Goal: Task Accomplishment & Management: Use online tool/utility

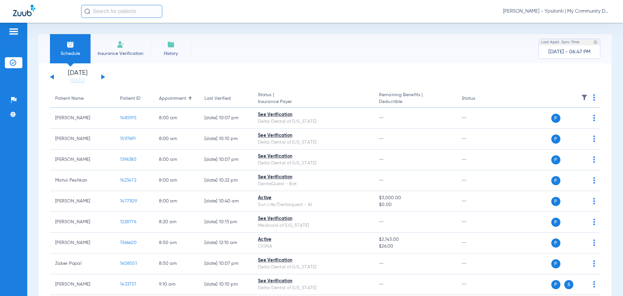
click at [534, 9] on span "[PERSON_NAME] - Ypsilanti | My Community Dental Centers" at bounding box center [556, 11] width 107 height 6
click at [569, 19] on button "Account Selection" at bounding box center [585, 23] width 47 height 13
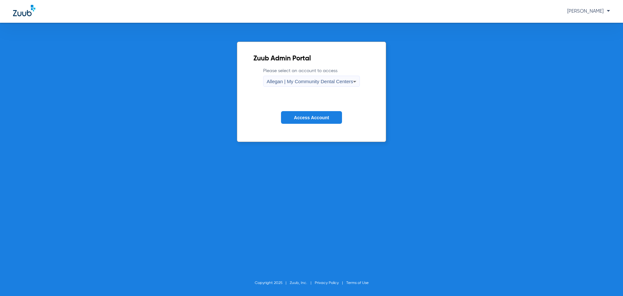
click at [301, 78] on div "Allegan | My Community Dental Centers" at bounding box center [310, 81] width 87 height 11
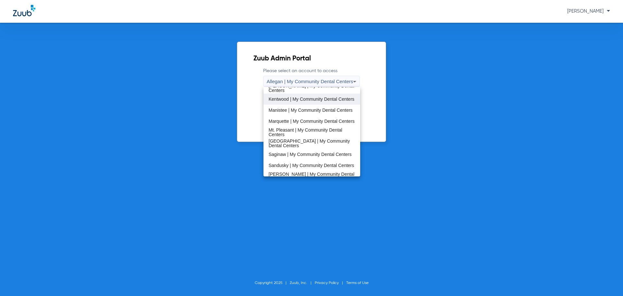
scroll to position [195, 0]
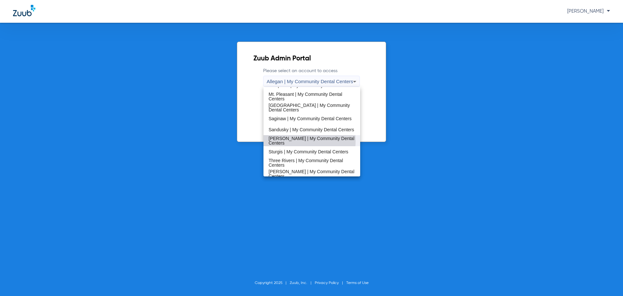
click at [294, 141] on span "[PERSON_NAME] | My Community Dental Centers" at bounding box center [312, 140] width 87 height 9
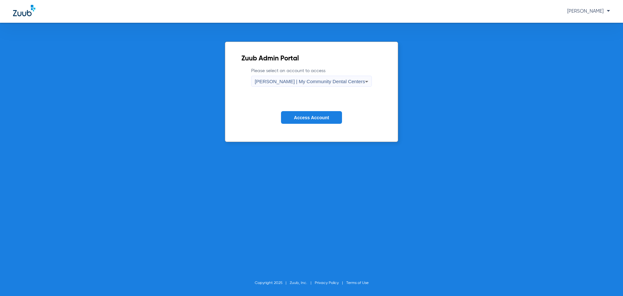
click at [303, 117] on span "Access Account" at bounding box center [311, 117] width 35 height 5
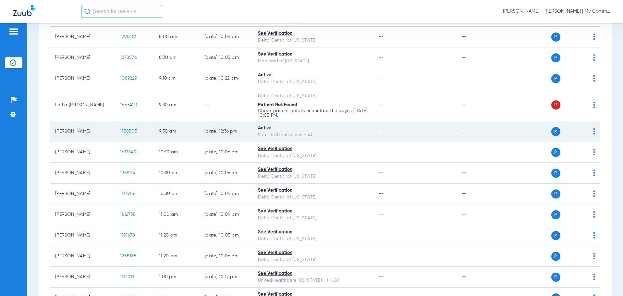
scroll to position [71, 0]
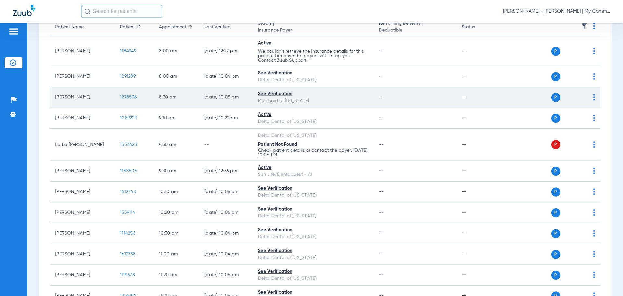
click at [132, 98] on span "1278576" at bounding box center [128, 97] width 17 height 5
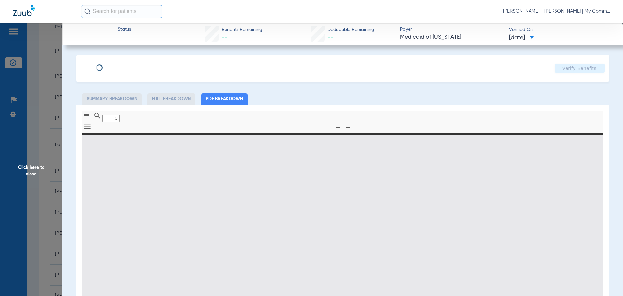
type input "0"
select select "page-width"
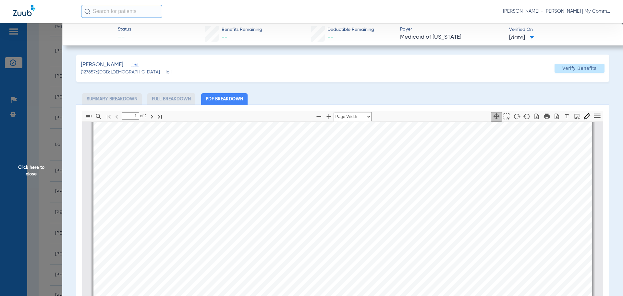
type input "2"
click at [23, 179] on span "Click here to close" at bounding box center [31, 171] width 62 height 296
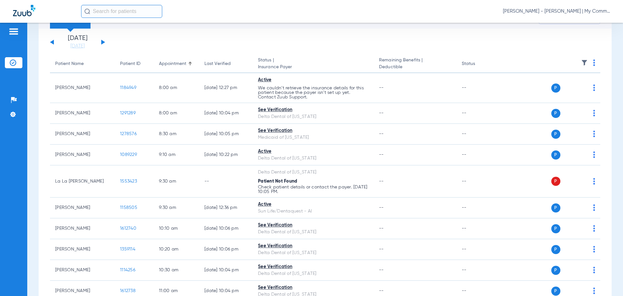
scroll to position [0, 0]
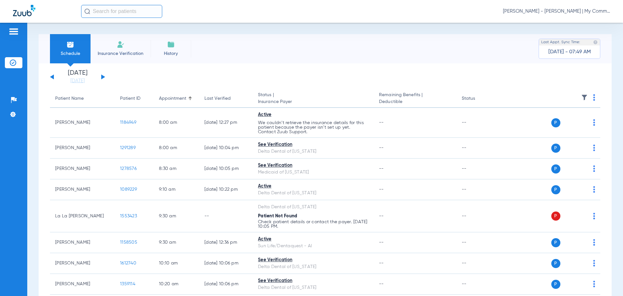
click at [80, 77] on li "Today 08-19-2025" at bounding box center [77, 77] width 39 height 14
click at [80, 79] on link "[DATE]" at bounding box center [77, 81] width 39 height 6
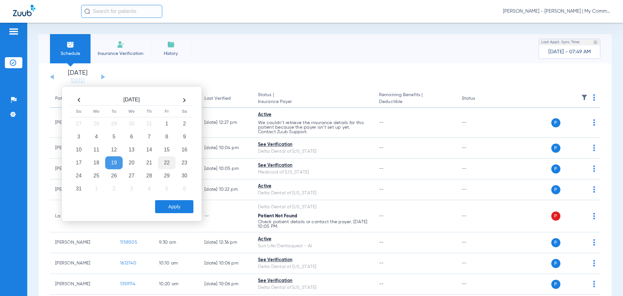
click at [166, 161] on td "22" at bounding box center [167, 162] width 18 height 13
click at [174, 205] on button "Apply" at bounding box center [174, 206] width 38 height 13
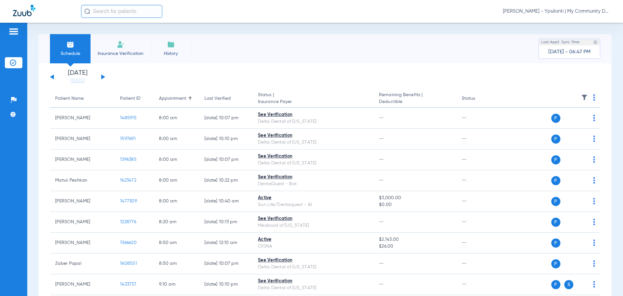
click at [571, 13] on span "[PERSON_NAME] - Ypsilanti | My Community Dental Centers" at bounding box center [556, 11] width 107 height 6
click at [590, 24] on span "Account Selection" at bounding box center [586, 23] width 36 height 5
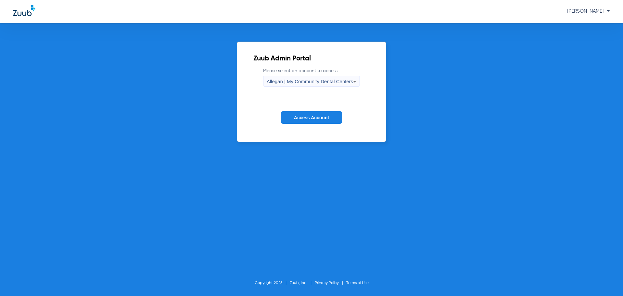
click at [326, 83] on span "Allegan | My Community Dental Centers" at bounding box center [310, 82] width 87 height 6
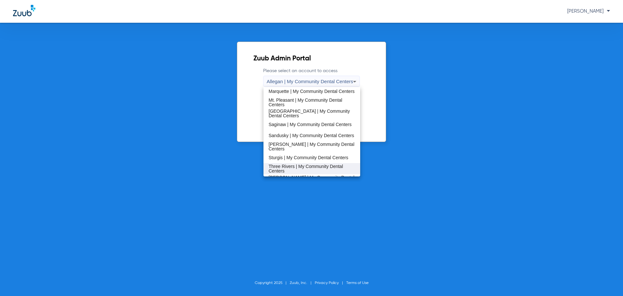
scroll to position [209, 0]
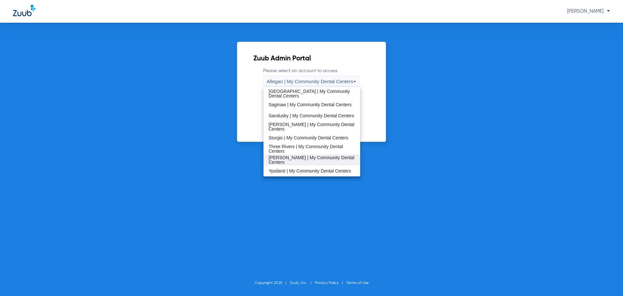
click at [300, 161] on span "[PERSON_NAME] | My Community Dental Centers" at bounding box center [312, 159] width 87 height 9
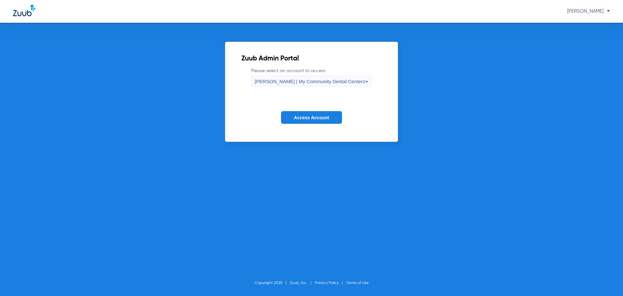
click at [313, 117] on span "Access Account" at bounding box center [311, 117] width 35 height 5
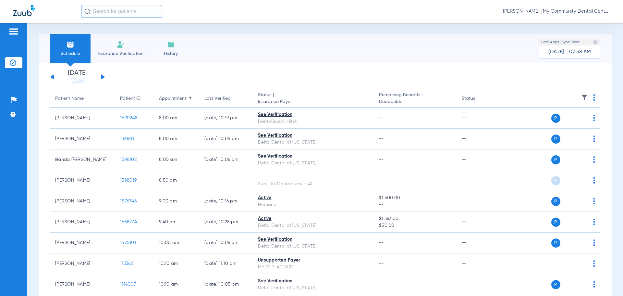
click at [76, 82] on link "[DATE]" at bounding box center [77, 81] width 39 height 6
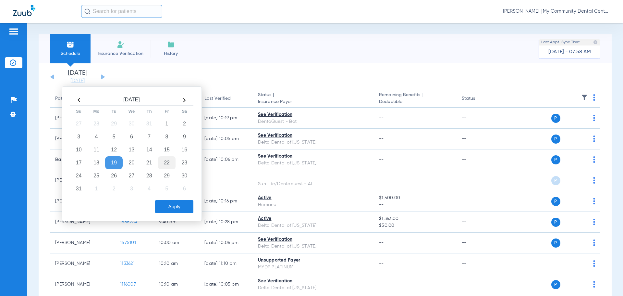
click at [160, 161] on td "22" at bounding box center [167, 162] width 18 height 13
drag, startPoint x: 174, startPoint y: 209, endPoint x: 178, endPoint y: 200, distance: 10.9
click at [174, 210] on button "Apply" at bounding box center [174, 206] width 38 height 13
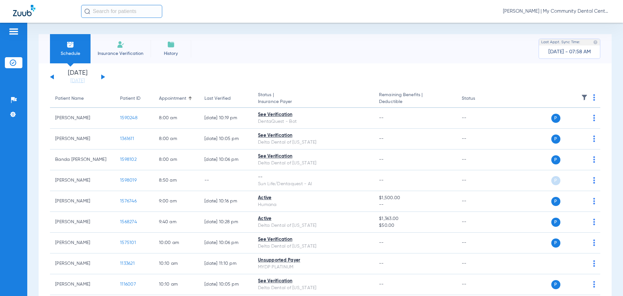
click at [523, 10] on span "Carly Noble - Walker | My Community Dental Centers" at bounding box center [556, 11] width 107 height 6
click at [565, 20] on button "Account Selection" at bounding box center [585, 23] width 47 height 13
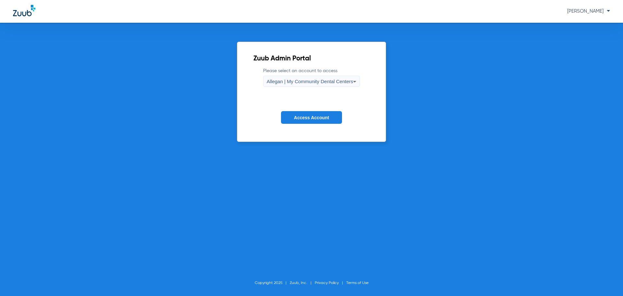
click at [337, 82] on span "Allegan | My Community Dental Centers" at bounding box center [310, 82] width 87 height 6
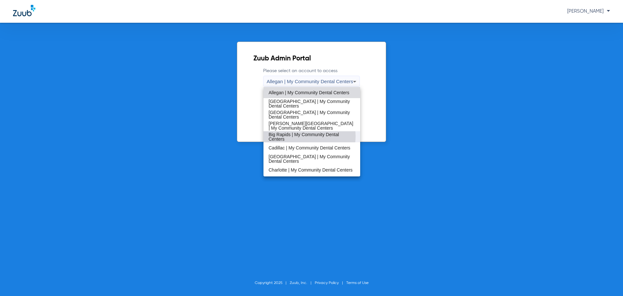
click at [297, 136] on span "Big Rapids | My Community Dental Centers" at bounding box center [312, 136] width 87 height 9
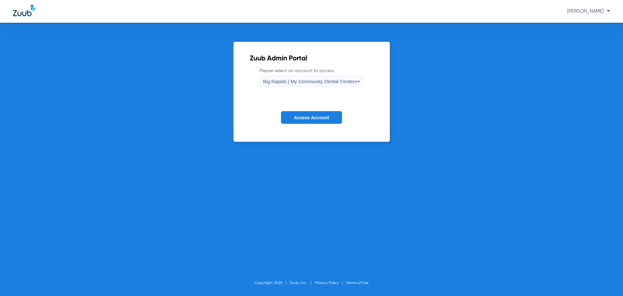
click at [305, 116] on span "Access Account" at bounding box center [311, 117] width 35 height 5
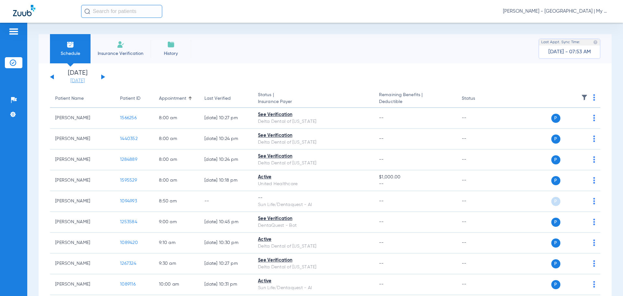
click at [79, 80] on link "[DATE]" at bounding box center [77, 81] width 39 height 6
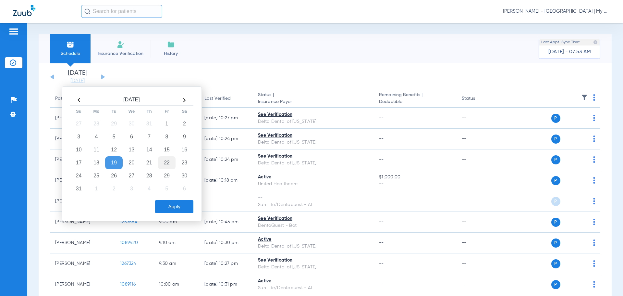
click at [164, 166] on td "22" at bounding box center [167, 162] width 18 height 13
click at [173, 207] on button "Apply" at bounding box center [174, 206] width 38 height 13
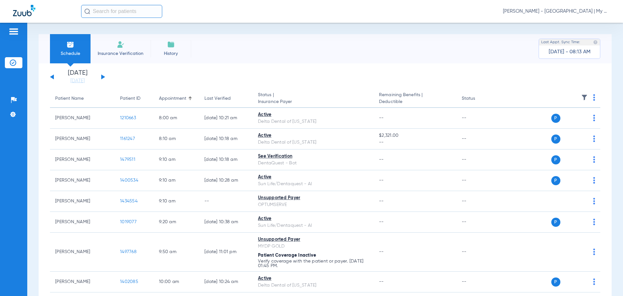
click at [101, 76] on div "Sunday 06-15-2025 Monday 06-16-2025 Tuesday 06-17-2025 Wednesday 06-18-2025 Thu…" at bounding box center [77, 77] width 55 height 14
click at [103, 78] on button at bounding box center [103, 76] width 4 height 5
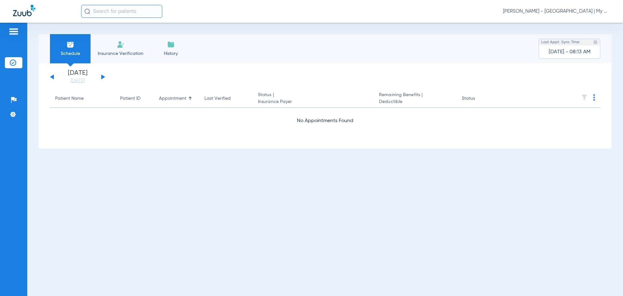
click at [103, 78] on button at bounding box center [103, 76] width 4 height 5
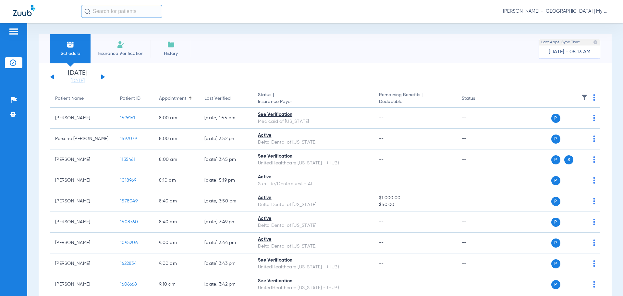
click at [590, 97] on th at bounding box center [550, 99] width 100 height 18
click at [593, 96] on img at bounding box center [594, 97] width 2 height 6
click at [575, 124] on span "Verify All" at bounding box center [564, 123] width 41 height 5
click at [594, 11] on span "Carly Noble - Big Rapids | My Community Dental Centers" at bounding box center [556, 11] width 107 height 6
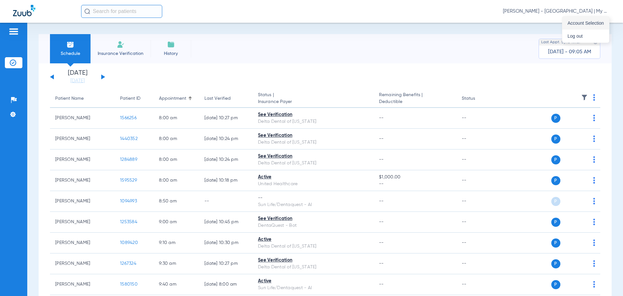
click at [596, 21] on span "Account Selection" at bounding box center [586, 23] width 36 height 5
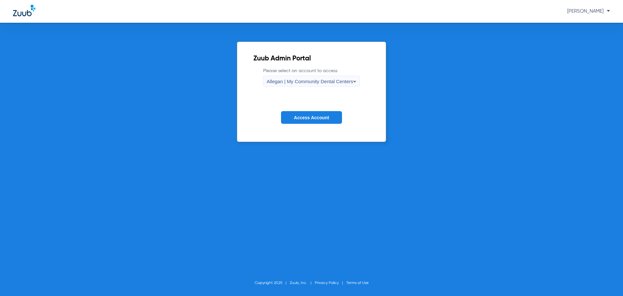
click at [341, 78] on div "Allegan | My Community Dental Centers" at bounding box center [310, 81] width 87 height 11
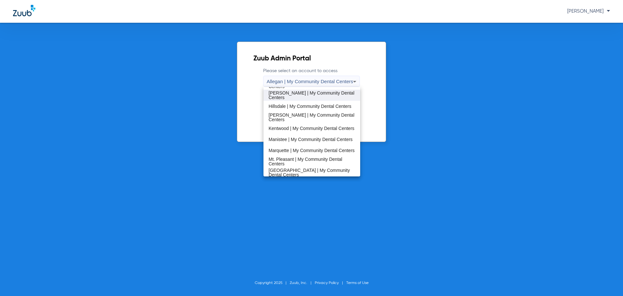
scroll to position [97, 0]
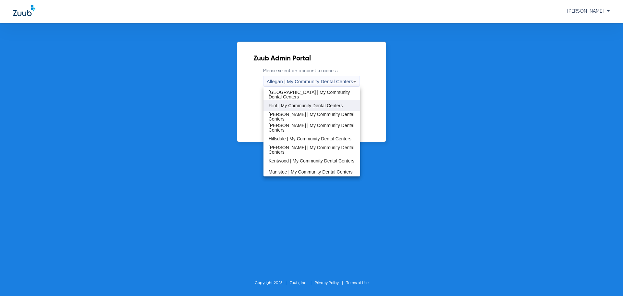
click at [285, 108] on mat-option "Flint | My Community Dental Centers" at bounding box center [312, 105] width 97 height 11
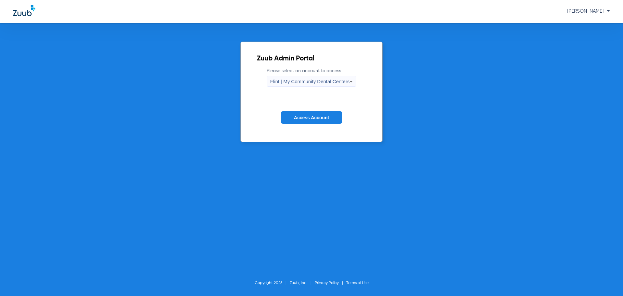
click at [296, 114] on button "Access Account" at bounding box center [311, 117] width 61 height 13
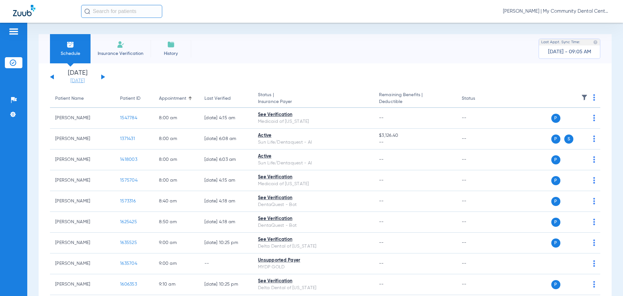
click at [85, 80] on link "[DATE]" at bounding box center [77, 81] width 39 height 6
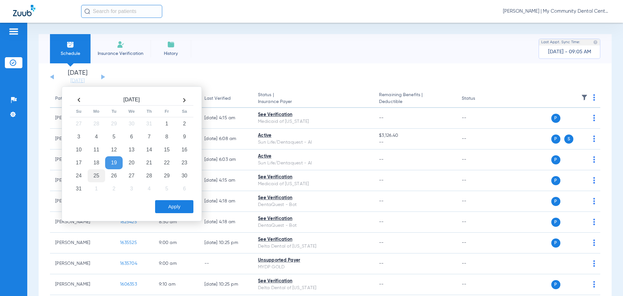
click at [91, 173] on td "25" at bounding box center [97, 175] width 18 height 13
click at [95, 176] on td "25" at bounding box center [97, 175] width 18 height 13
click at [183, 206] on button "Apply" at bounding box center [174, 206] width 38 height 13
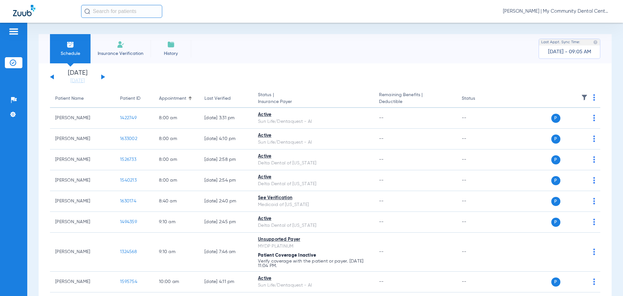
click at [593, 100] on img at bounding box center [594, 97] width 2 height 6
click at [568, 117] on button "Verify All" at bounding box center [564, 123] width 51 height 13
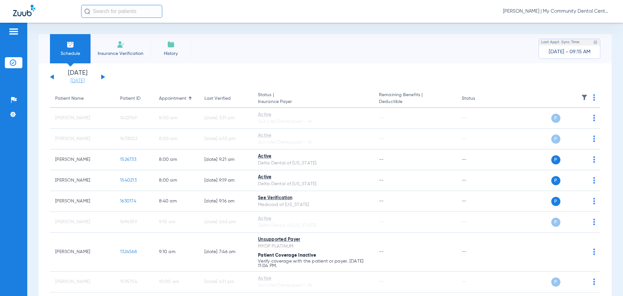
click at [78, 79] on link "[DATE]" at bounding box center [77, 81] width 39 height 6
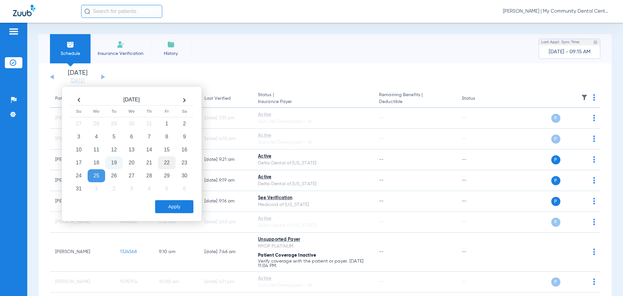
click at [169, 165] on td "22" at bounding box center [167, 162] width 18 height 13
click at [173, 211] on button "Apply" at bounding box center [174, 206] width 38 height 13
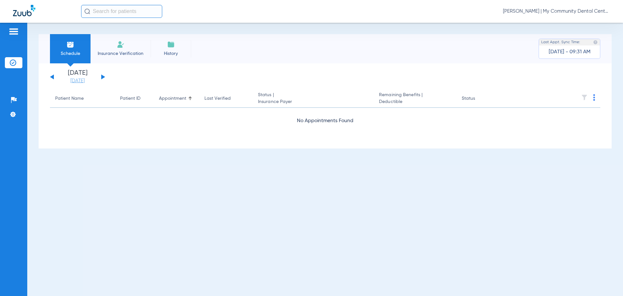
click at [72, 79] on link "[DATE]" at bounding box center [77, 81] width 39 height 6
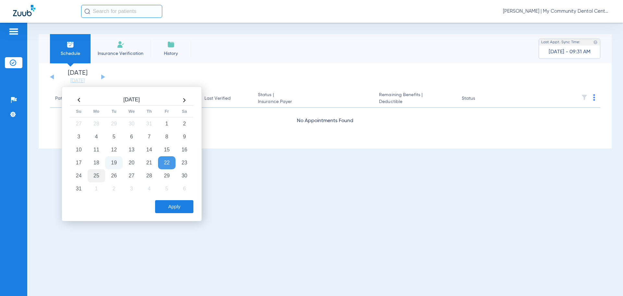
click at [98, 173] on td "25" at bounding box center [97, 175] width 18 height 13
click at [176, 211] on button "Apply" at bounding box center [174, 206] width 38 height 13
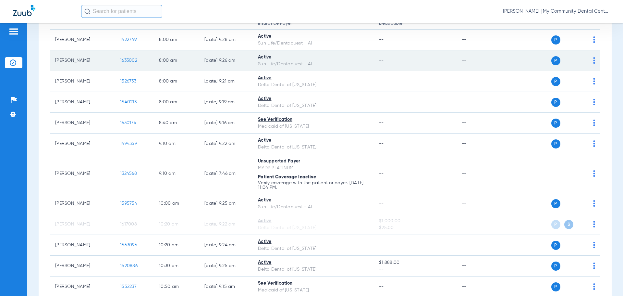
scroll to position [162, 0]
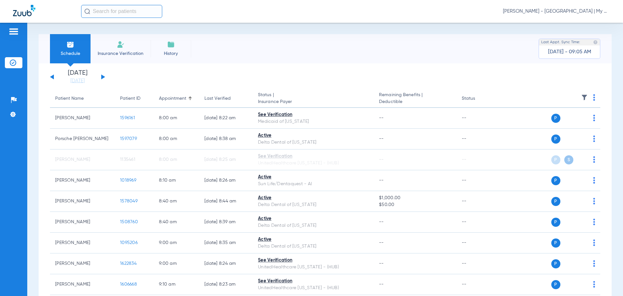
click at [103, 77] on button at bounding box center [103, 76] width 4 height 5
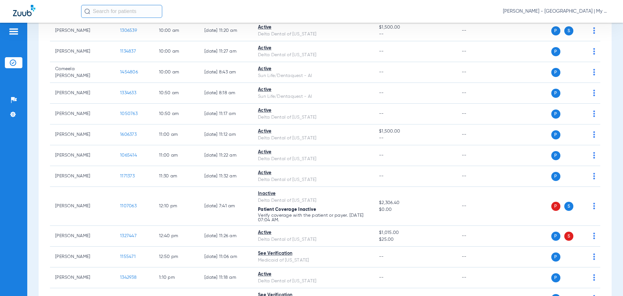
scroll to position [6, 0]
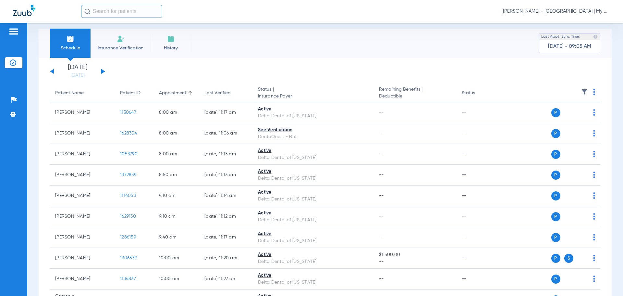
drag, startPoint x: 75, startPoint y: 74, endPoint x: 97, endPoint y: 96, distance: 31.9
click at [75, 74] on link "[DATE]" at bounding box center [77, 75] width 39 height 6
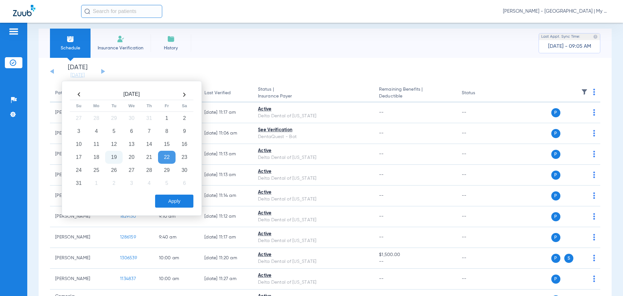
click at [169, 160] on td "22" at bounding box center [167, 157] width 18 height 13
click at [99, 174] on td "25" at bounding box center [97, 170] width 18 height 13
click at [174, 199] on button "Apply" at bounding box center [174, 200] width 38 height 13
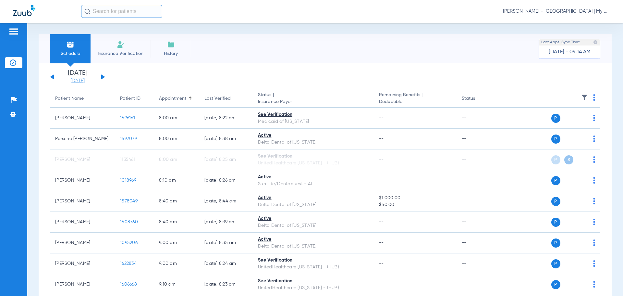
click at [73, 81] on link "[DATE]" at bounding box center [77, 81] width 39 height 6
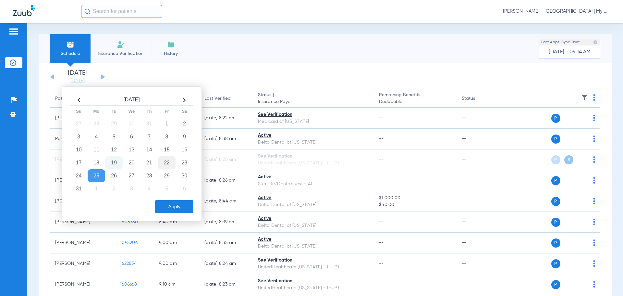
click at [170, 158] on td "22" at bounding box center [167, 162] width 18 height 13
click at [163, 200] on button "Apply" at bounding box center [174, 206] width 38 height 13
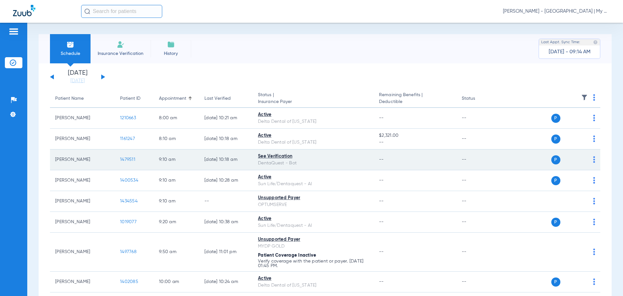
click at [131, 161] on span "1479511" at bounding box center [127, 159] width 15 height 5
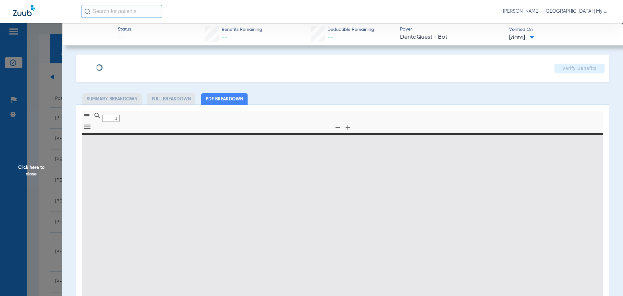
type input "0"
select select "page-width"
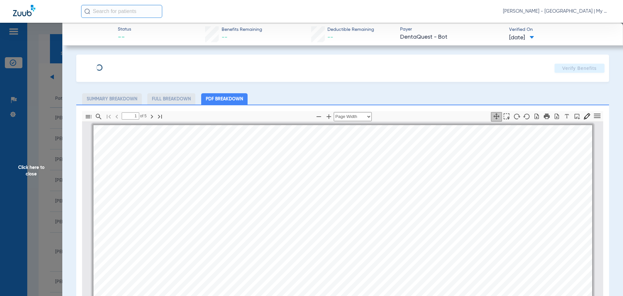
scroll to position [3, 0]
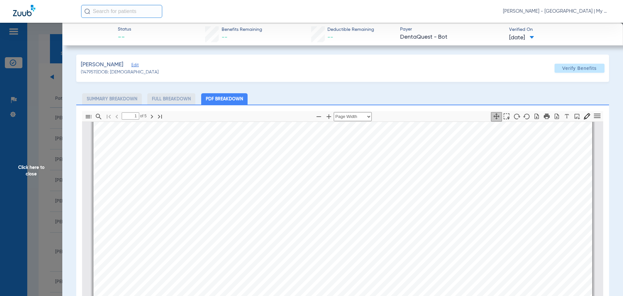
click at [503, 81] on div "Cooley, Izayah Edit (1479511) DOB: 02/13/2019 Verify Benefits" at bounding box center [342, 68] width 533 height 27
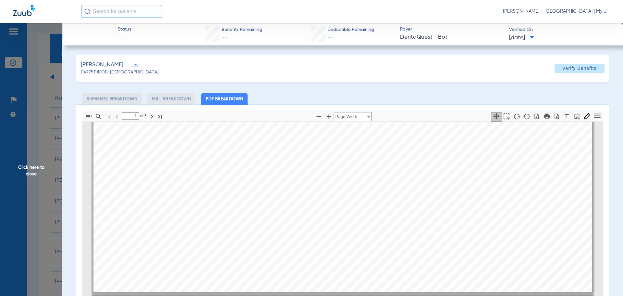
type input "2"
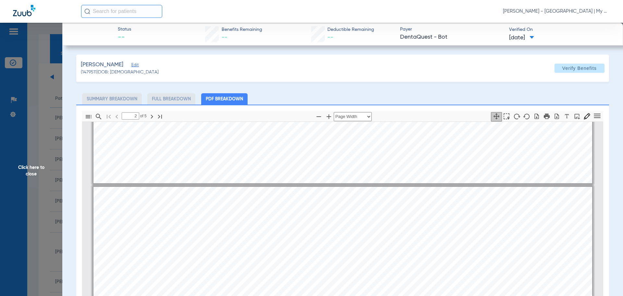
scroll to position [295, 0]
drag, startPoint x: 0, startPoint y: 164, endPoint x: 13, endPoint y: 161, distance: 13.6
click at [0, 164] on span "Click here to close" at bounding box center [31, 171] width 62 height 296
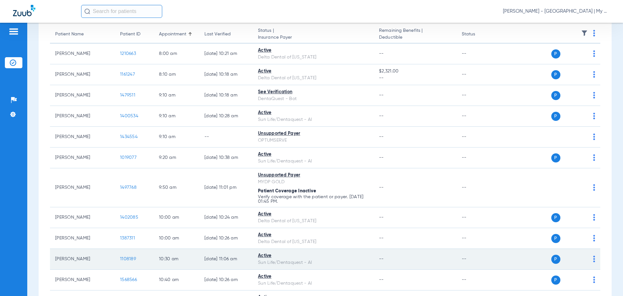
scroll to position [65, 0]
click at [126, 258] on span "1108189" at bounding box center [128, 258] width 16 height 5
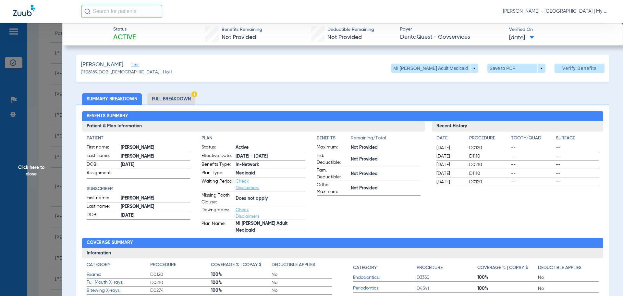
click at [29, 173] on span "Click here to close" at bounding box center [31, 171] width 62 height 296
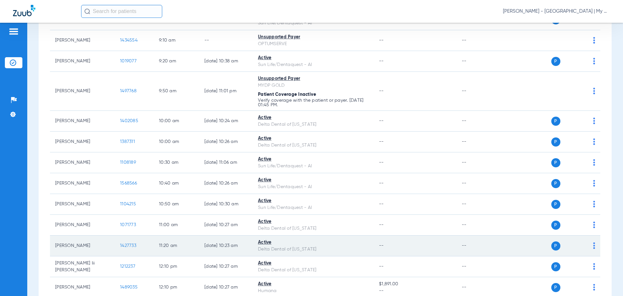
scroll to position [162, 0]
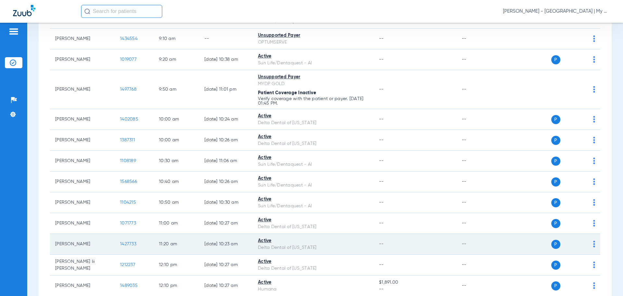
click at [129, 244] on span "1427733" at bounding box center [128, 243] width 16 height 5
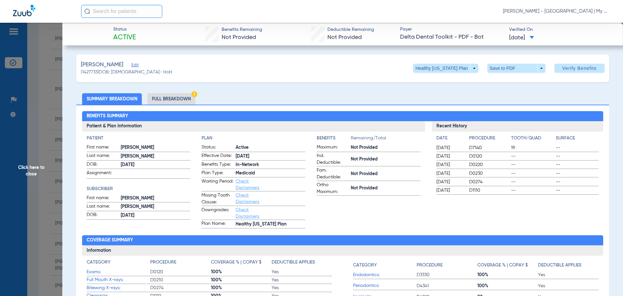
click at [30, 174] on span "Click here to close" at bounding box center [31, 171] width 62 height 296
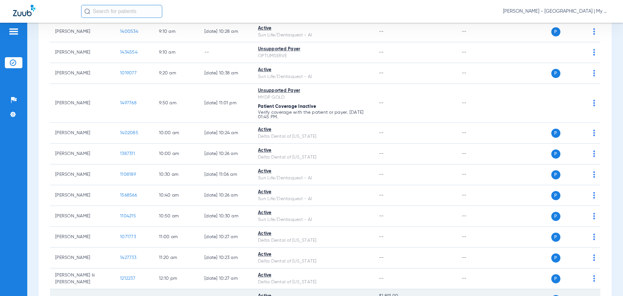
scroll to position [92, 0]
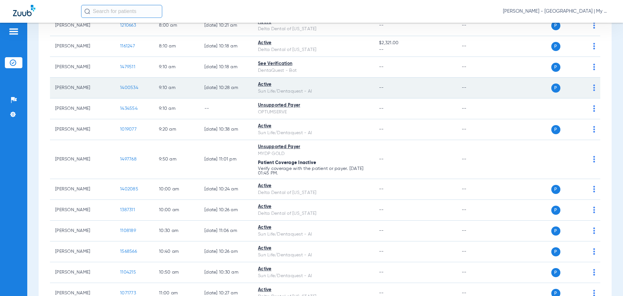
click at [130, 88] on span "1400534" at bounding box center [129, 87] width 18 height 5
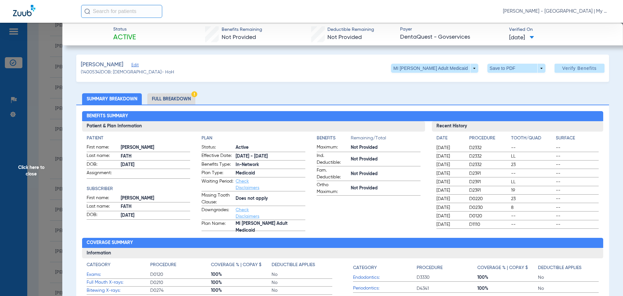
click at [472, 184] on span "D2391" at bounding box center [489, 181] width 40 height 6
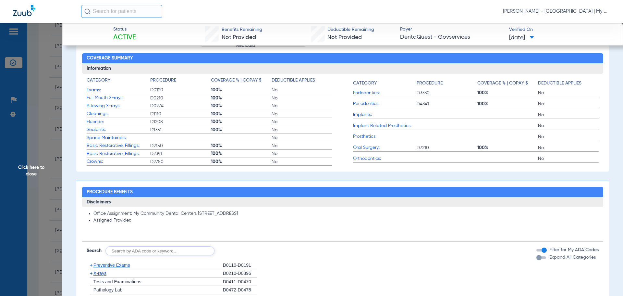
scroll to position [195, 0]
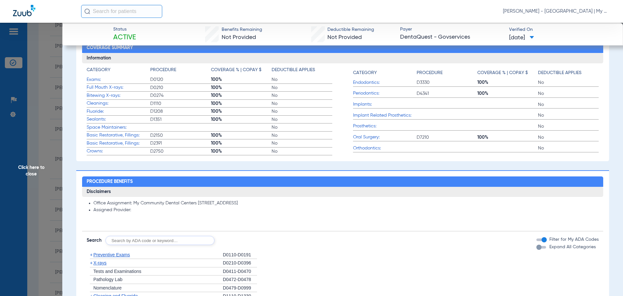
click at [104, 260] on span "X-rays" at bounding box center [99, 262] width 13 height 5
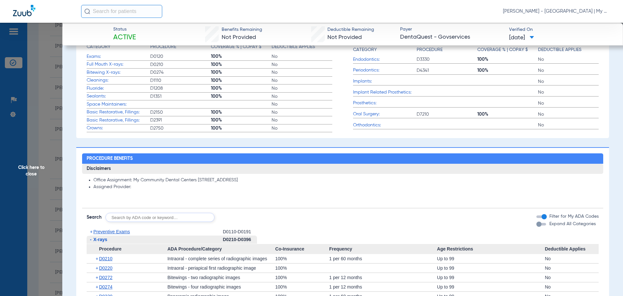
scroll to position [260, 0]
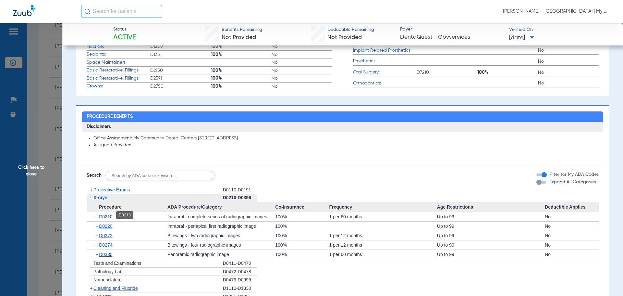
click at [108, 217] on span "D0210" at bounding box center [105, 216] width 13 height 5
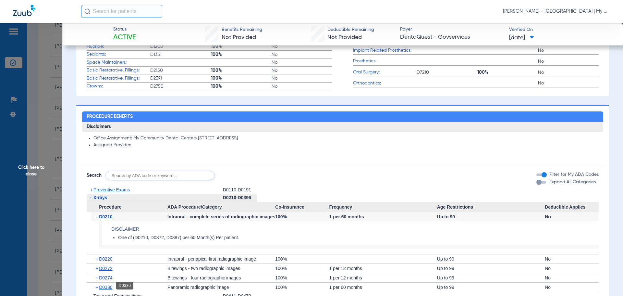
click at [112, 287] on span "D0330" at bounding box center [105, 286] width 13 height 5
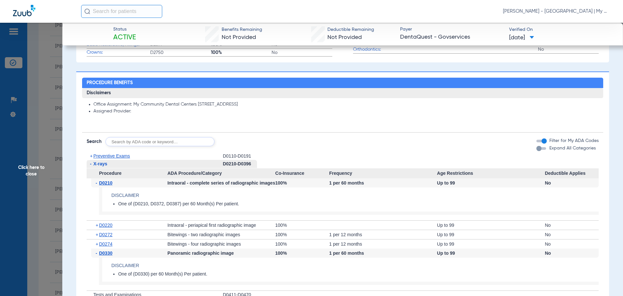
scroll to position [325, 0]
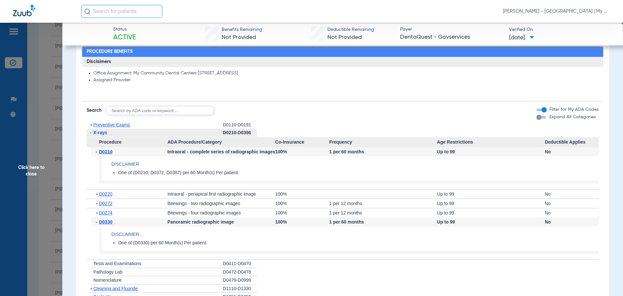
click at [111, 214] on div "+ D0274" at bounding box center [129, 212] width 76 height 9
click at [109, 213] on span "D0274" at bounding box center [105, 212] width 13 height 5
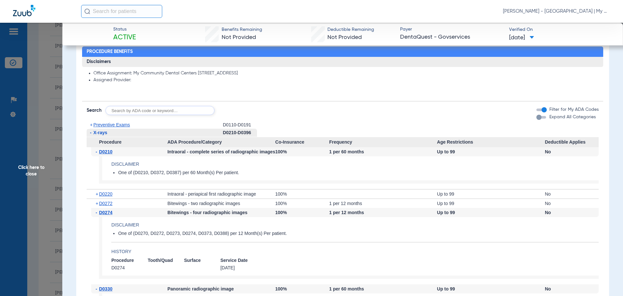
click at [28, 169] on span "Click here to close" at bounding box center [31, 171] width 62 height 296
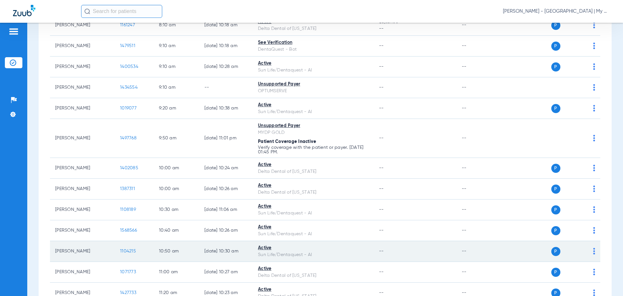
scroll to position [125, 0]
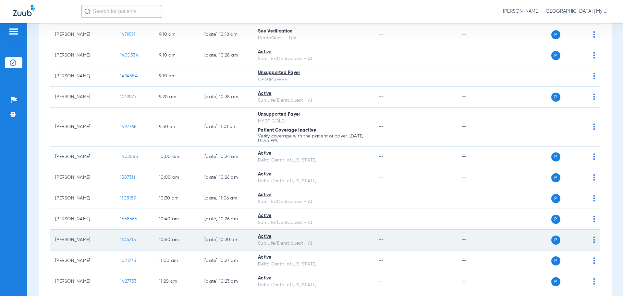
click at [131, 237] on span "1104215" at bounding box center [128, 239] width 16 height 5
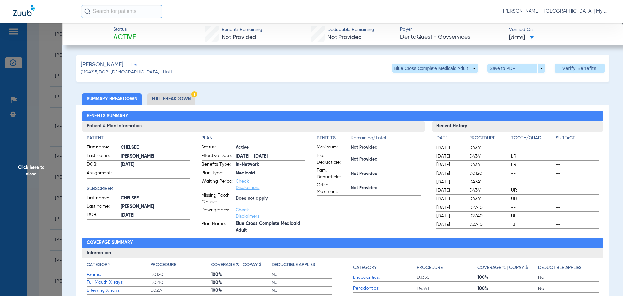
click at [30, 159] on span "Click here to close" at bounding box center [31, 171] width 62 height 296
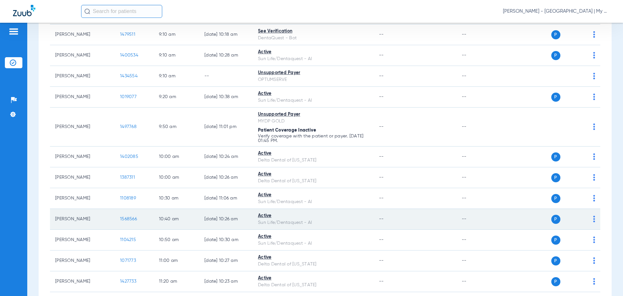
click at [129, 218] on span "1568566" at bounding box center [128, 218] width 17 height 5
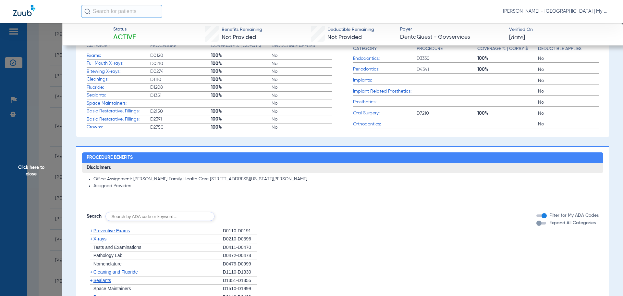
scroll to position [227, 0]
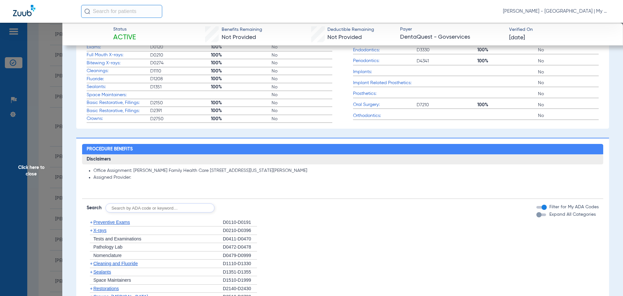
click at [103, 230] on span "X-rays" at bounding box center [99, 230] width 13 height 5
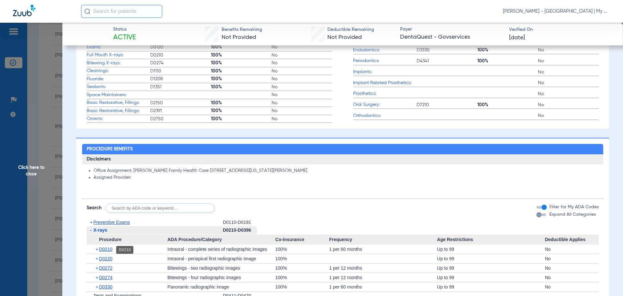
click at [112, 248] on span "D0210" at bounding box center [105, 248] width 13 height 5
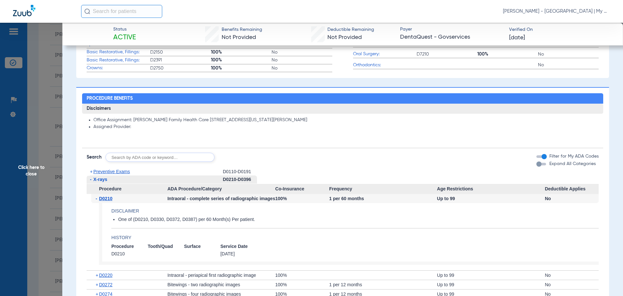
scroll to position [292, 0]
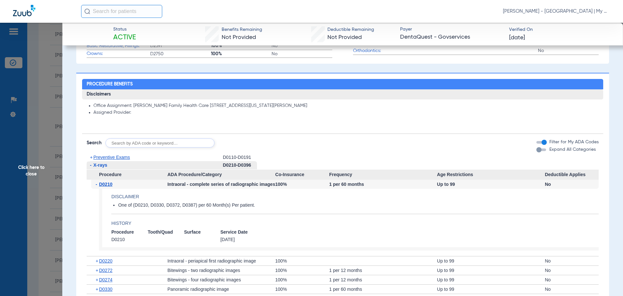
click at [469, 118] on div "Office Assignment: Baldwin Family Health Care 1615 Michigan Ave BALDWIN, MI 493…" at bounding box center [343, 112] width 522 height 27
click at [108, 282] on span "D0274" at bounding box center [105, 279] width 13 height 5
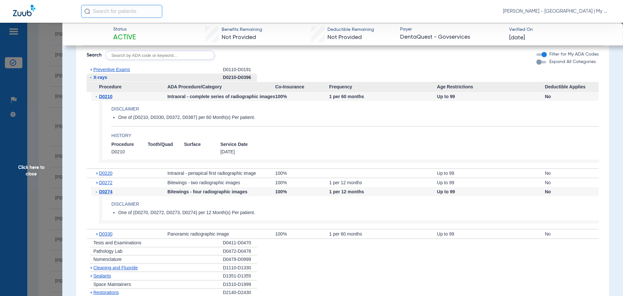
scroll to position [422, 0]
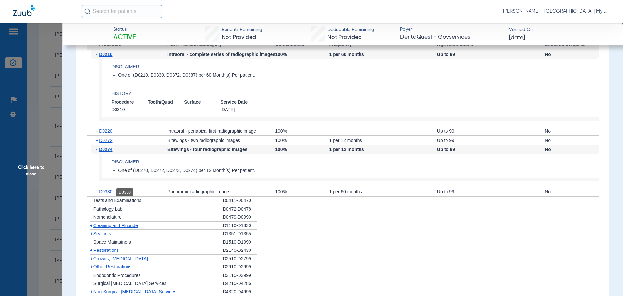
click at [106, 191] on span "D0330" at bounding box center [105, 191] width 13 height 5
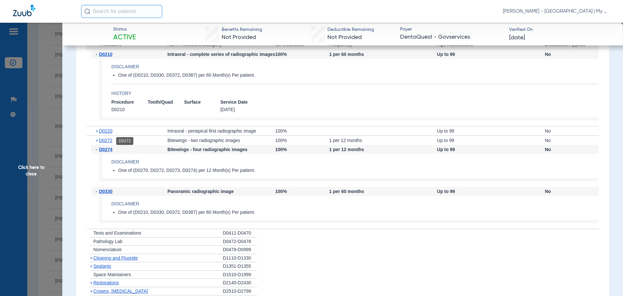
click at [112, 141] on span "D0272" at bounding box center [105, 140] width 13 height 5
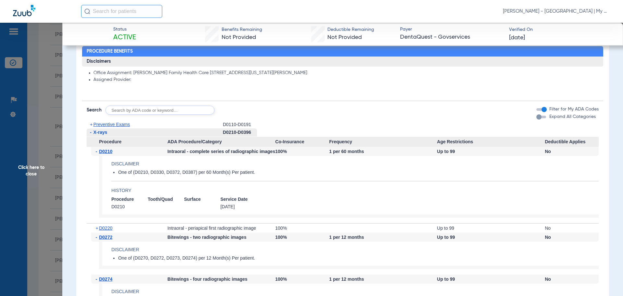
scroll to position [325, 0]
click at [97, 125] on span "Preventive Exams" at bounding box center [111, 124] width 37 height 5
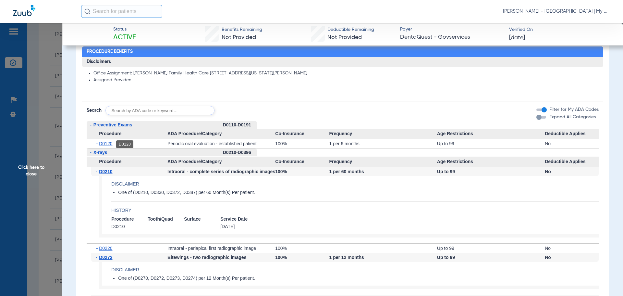
click at [99, 146] on span "D0120" at bounding box center [105, 143] width 13 height 5
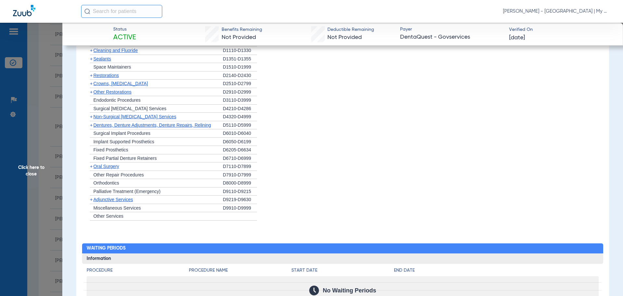
scroll to position [682, 0]
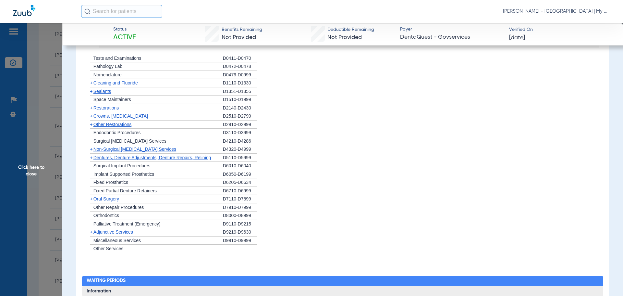
click at [118, 80] on div "+ Cleaning and Fluoride" at bounding box center [155, 83] width 136 height 8
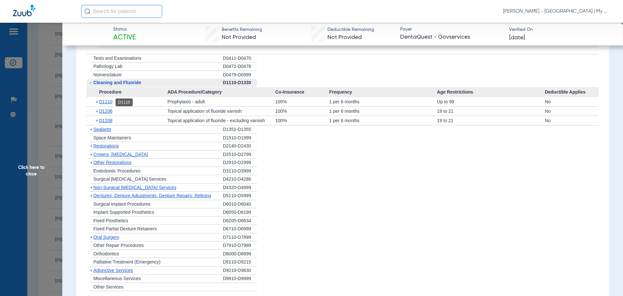
click at [103, 102] on span "D1110" at bounding box center [105, 101] width 13 height 5
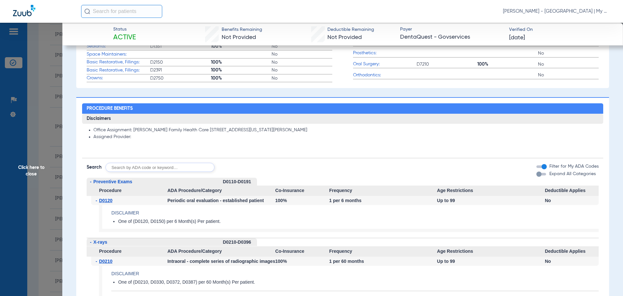
scroll to position [325, 0]
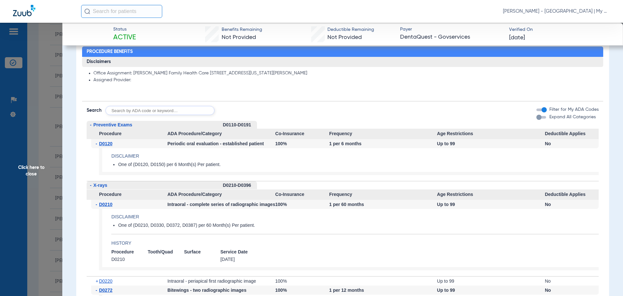
click at [32, 172] on span "Click here to close" at bounding box center [31, 171] width 62 height 296
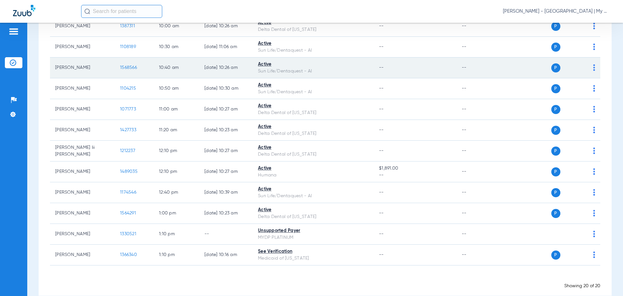
scroll to position [287, 0]
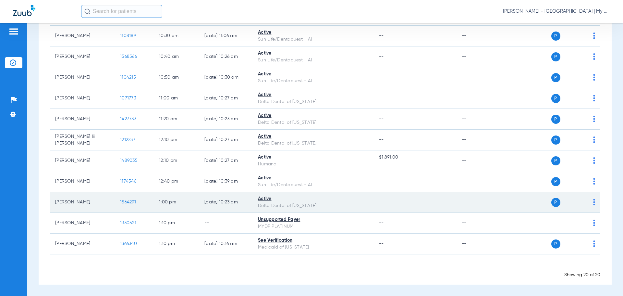
click at [119, 202] on td "1564291" at bounding box center [134, 202] width 39 height 21
click at [121, 202] on span "1564291" at bounding box center [128, 202] width 16 height 5
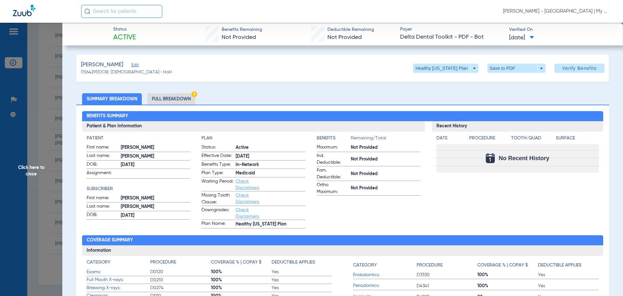
click at [48, 173] on span "Click here to close" at bounding box center [31, 171] width 62 height 296
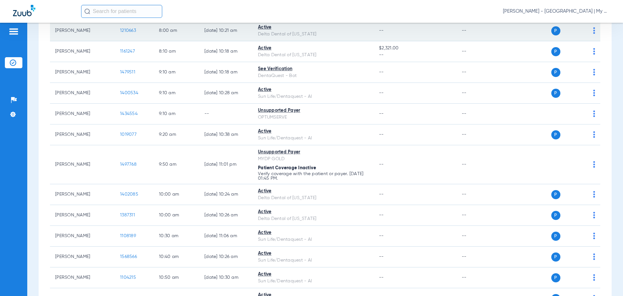
scroll to position [0, 0]
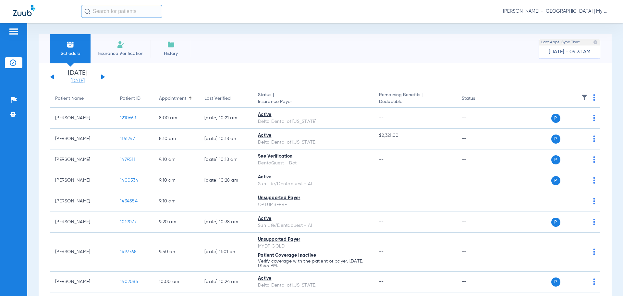
click at [74, 81] on link "[DATE]" at bounding box center [77, 81] width 39 height 6
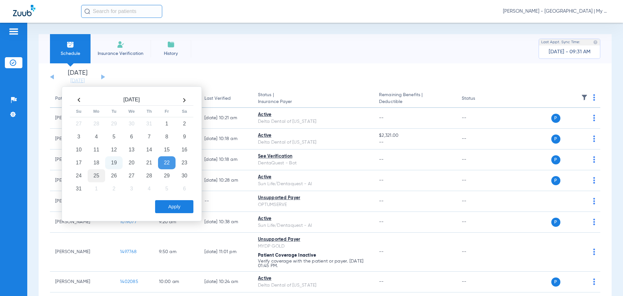
click at [95, 171] on td "25" at bounding box center [97, 175] width 18 height 13
click at [177, 202] on button "Apply" at bounding box center [174, 206] width 38 height 13
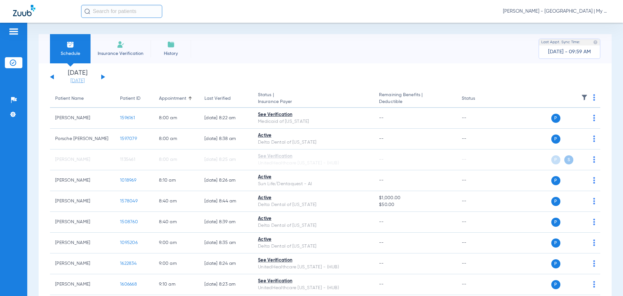
click at [80, 80] on link "[DATE]" at bounding box center [77, 81] width 39 height 6
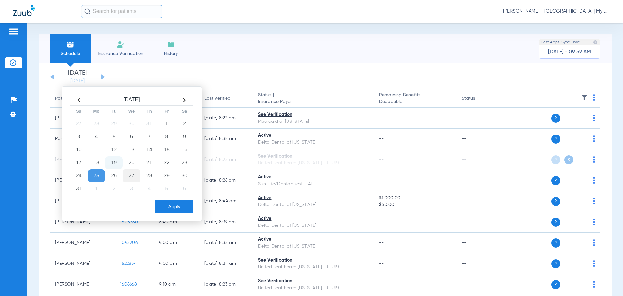
click at [126, 177] on td "27" at bounding box center [132, 175] width 18 height 13
click at [181, 207] on button "Apply" at bounding box center [174, 206] width 38 height 13
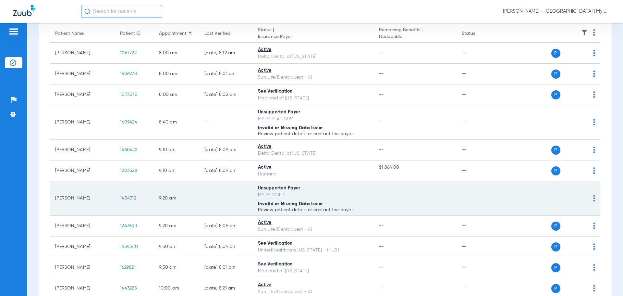
scroll to position [97, 0]
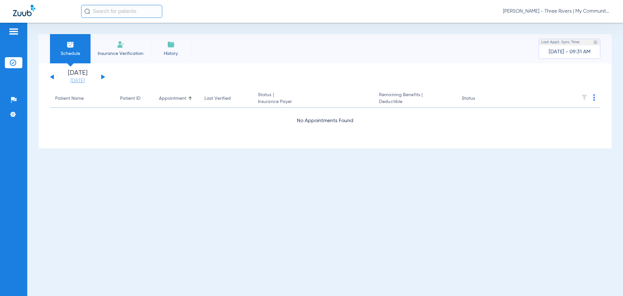
click at [77, 81] on link "[DATE]" at bounding box center [77, 81] width 39 height 6
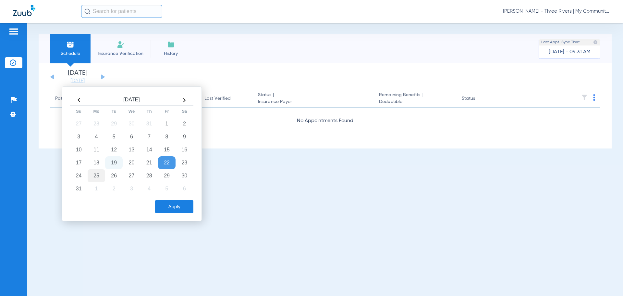
click at [97, 178] on td "25" at bounding box center [97, 175] width 18 height 13
click at [180, 211] on button "Apply" at bounding box center [174, 206] width 38 height 13
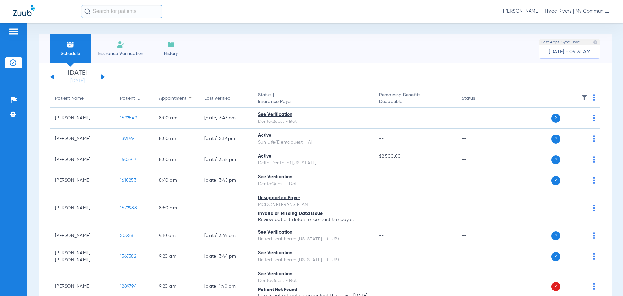
click at [593, 98] on img at bounding box center [594, 97] width 2 height 6
click at [563, 125] on span "Verify All" at bounding box center [564, 123] width 41 height 5
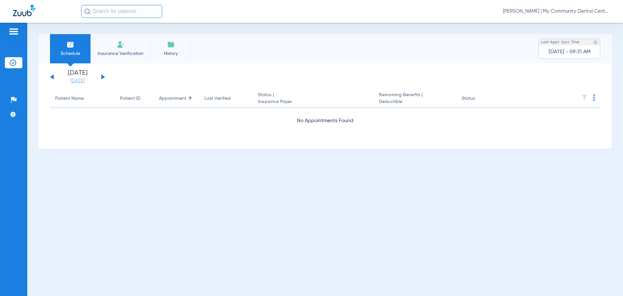
click at [75, 82] on link "[DATE]" at bounding box center [77, 81] width 39 height 6
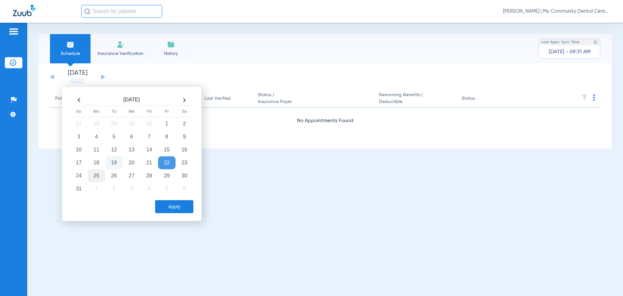
click at [100, 177] on td "25" at bounding box center [97, 175] width 18 height 13
click at [175, 204] on button "Apply" at bounding box center [174, 206] width 38 height 13
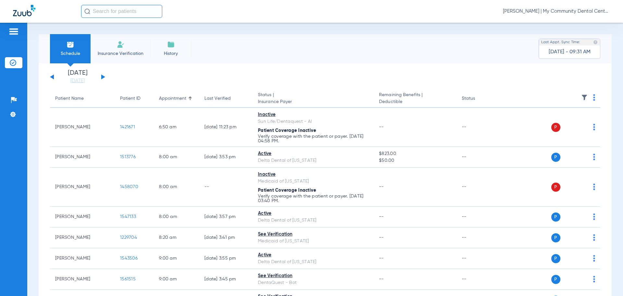
click at [593, 97] on img at bounding box center [594, 97] width 2 height 6
click at [579, 119] on button "Verify All" at bounding box center [564, 123] width 51 height 13
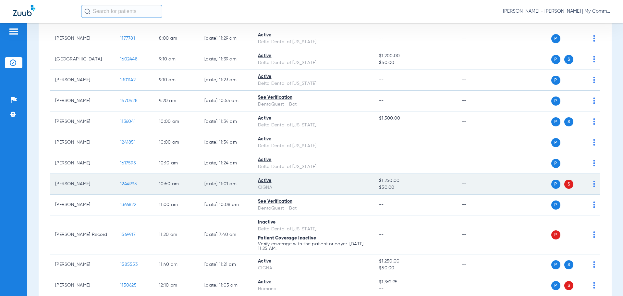
scroll to position [130, 0]
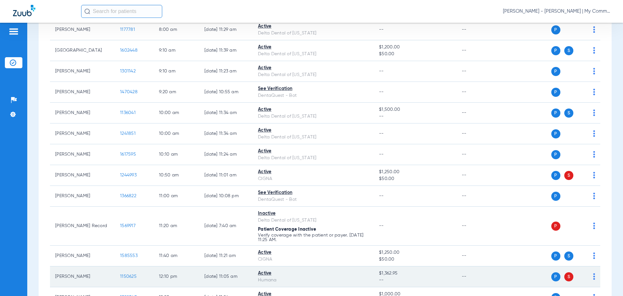
click at [128, 277] on span "1150625" at bounding box center [128, 276] width 17 height 5
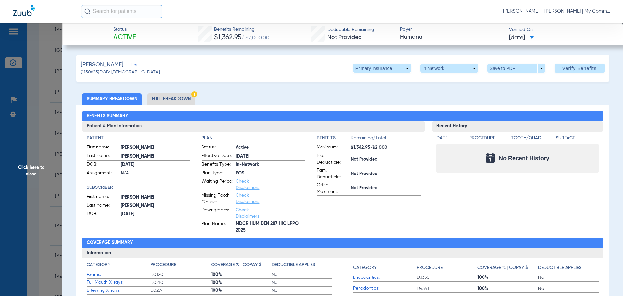
click at [37, 174] on span "Click here to close" at bounding box center [31, 171] width 62 height 296
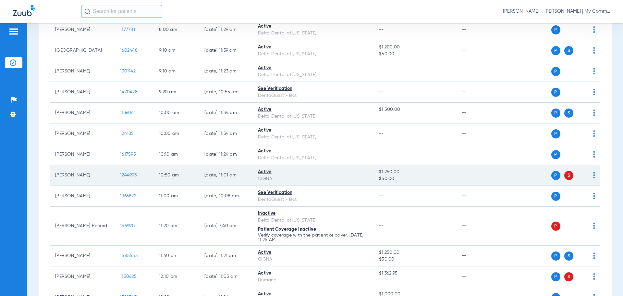
click at [593, 177] on img at bounding box center [594, 175] width 2 height 6
click at [589, 177] on div at bounding box center [311, 148] width 623 height 296
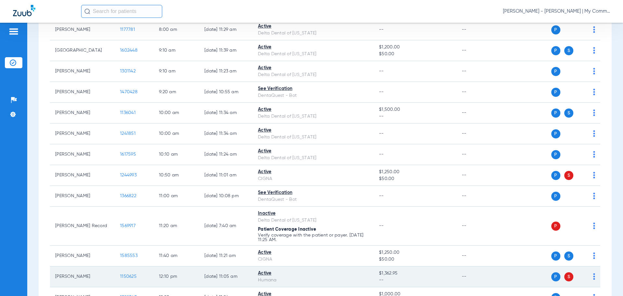
click at [593, 277] on img at bounding box center [594, 276] width 2 height 6
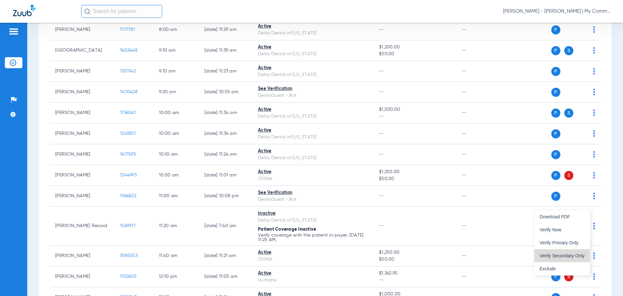
click at [572, 255] on span "Verify Secondary Only" at bounding box center [562, 255] width 45 height 5
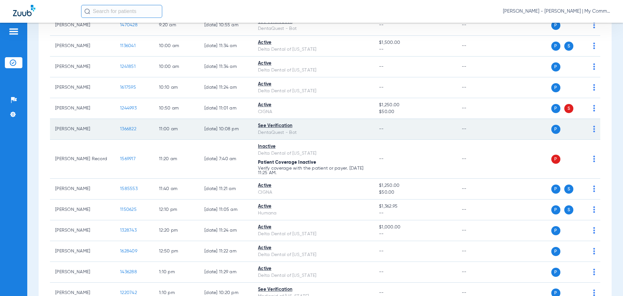
scroll to position [246, 0]
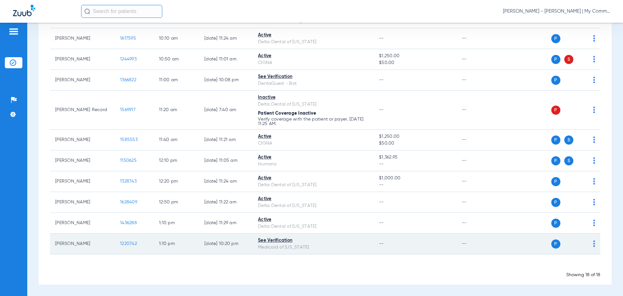
click at [133, 243] on span "1220742" at bounding box center [128, 243] width 17 height 5
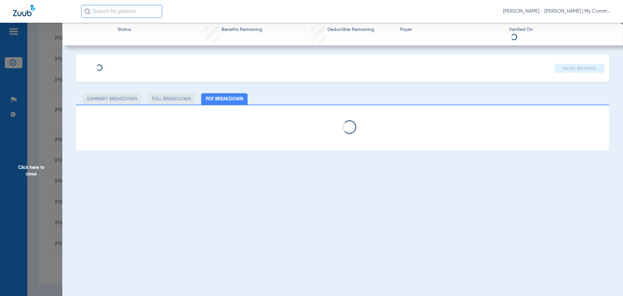
select select "page-width"
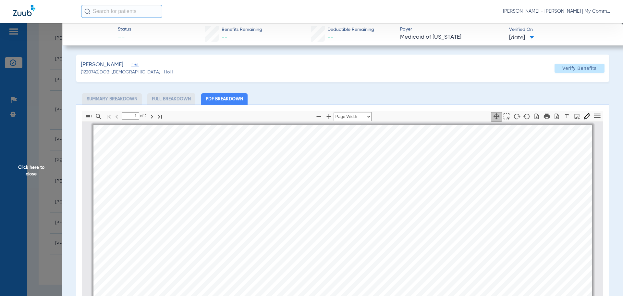
scroll to position [3, 0]
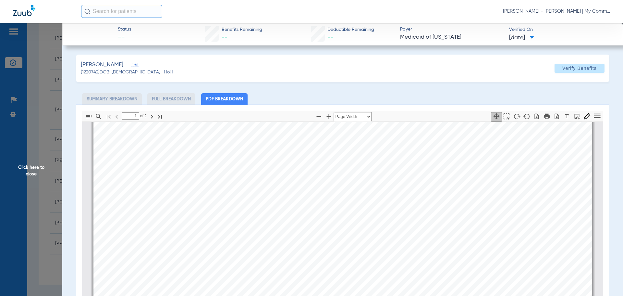
type input "2"
click at [25, 173] on span "Click here to close" at bounding box center [31, 171] width 62 height 296
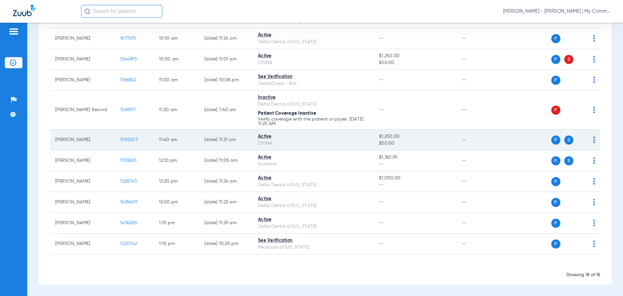
scroll to position [18, 0]
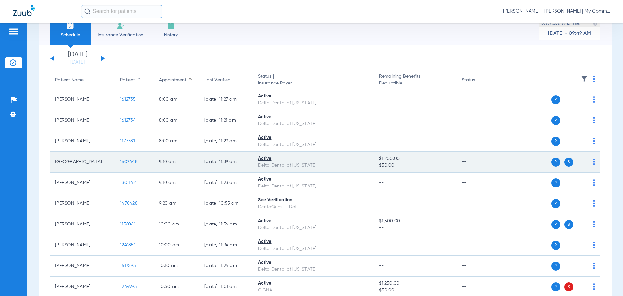
click at [131, 159] on td "1602448" at bounding box center [134, 162] width 39 height 21
click at [129, 163] on span "1602448" at bounding box center [129, 161] width 18 height 5
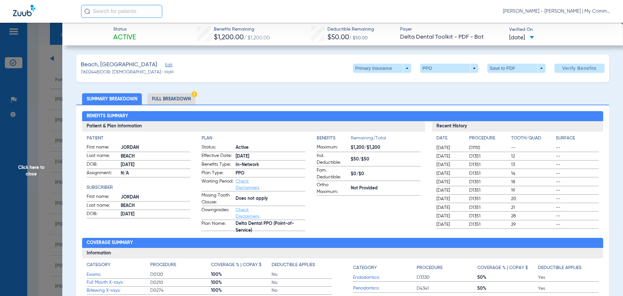
click at [31, 171] on span "Click here to close" at bounding box center [31, 171] width 62 height 296
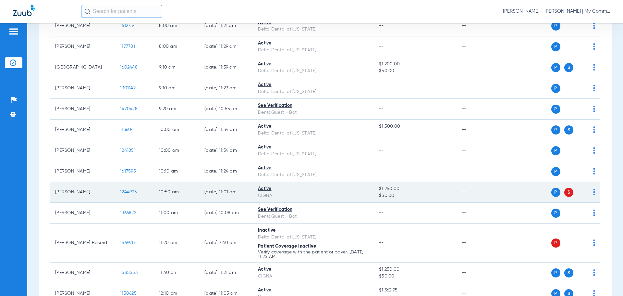
scroll to position [116, 0]
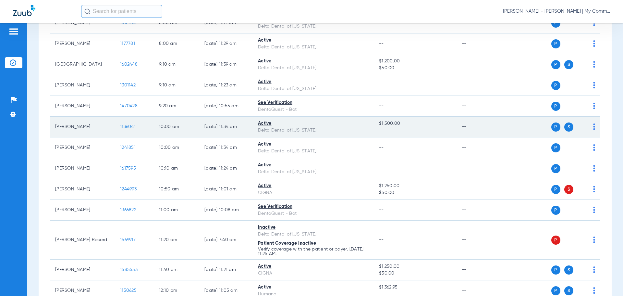
click at [121, 127] on span "1136041" at bounding box center [128, 126] width 16 height 5
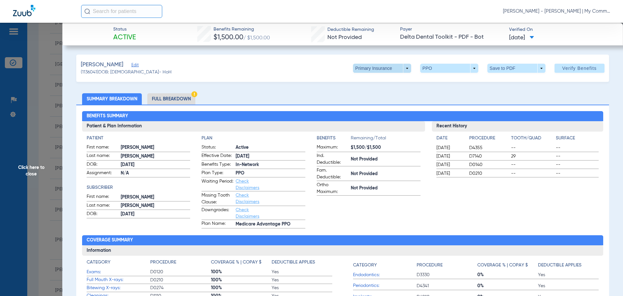
click at [399, 69] on span at bounding box center [382, 68] width 58 height 9
click at [382, 95] on span "Secondary Insurance" at bounding box center [375, 94] width 43 height 5
click at [43, 187] on span "Click here to close" at bounding box center [31, 171] width 62 height 296
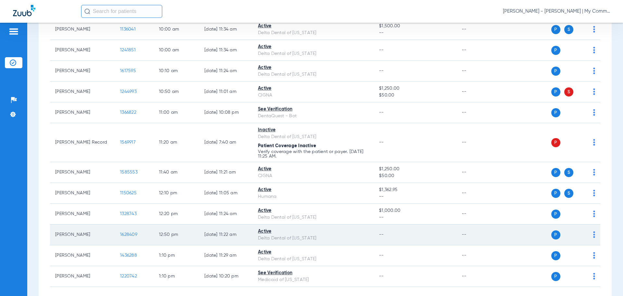
scroll to position [246, 0]
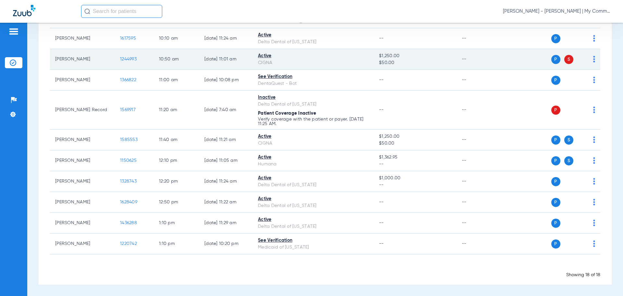
click at [128, 57] on span "1244993" at bounding box center [128, 59] width 17 height 5
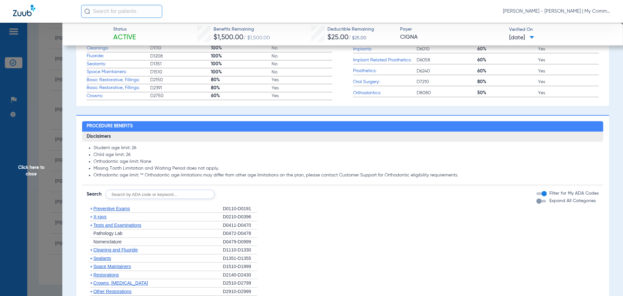
scroll to position [260, 0]
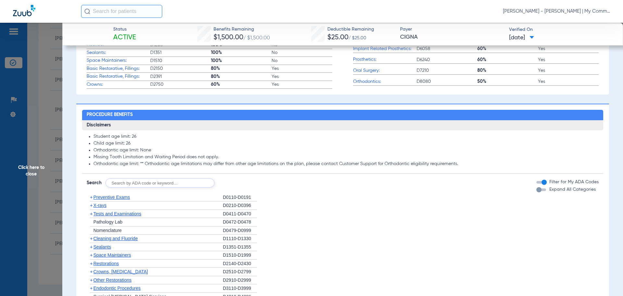
click at [102, 208] on span "X-rays" at bounding box center [99, 205] width 13 height 5
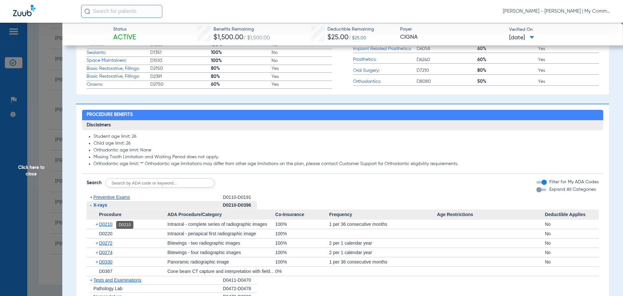
click at [112, 225] on span "D0210" at bounding box center [105, 223] width 13 height 5
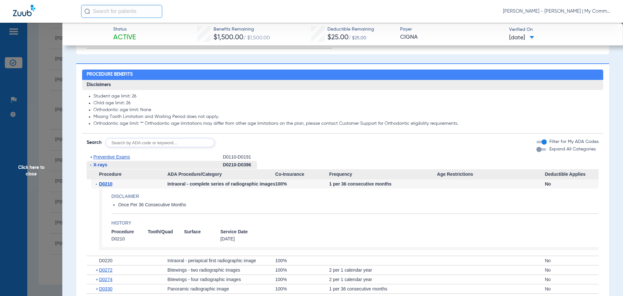
scroll to position [389, 0]
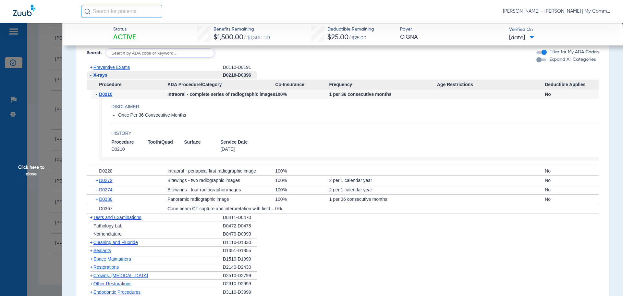
click at [505, 233] on li "+ Nomenclature D0479-D0999" at bounding box center [343, 234] width 512 height 8
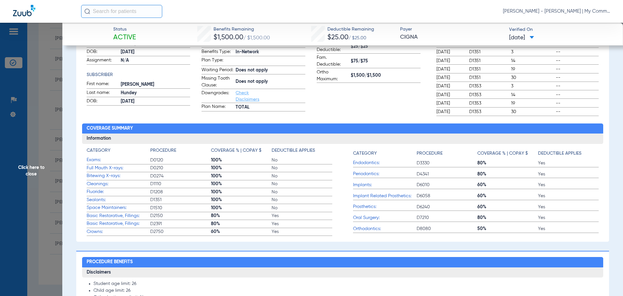
scroll to position [0, 0]
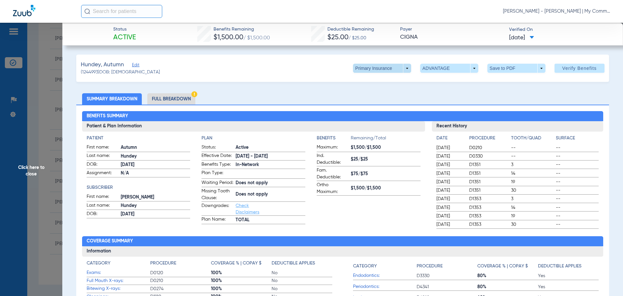
click at [385, 68] on span at bounding box center [382, 68] width 16 height 16
click at [384, 93] on span "Secondary Insurance" at bounding box center [375, 94] width 43 height 5
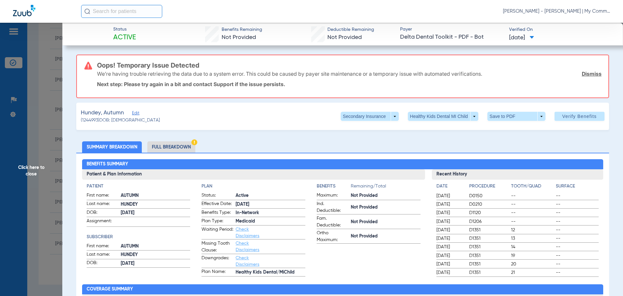
click at [16, 169] on span "Click here to close" at bounding box center [31, 171] width 62 height 296
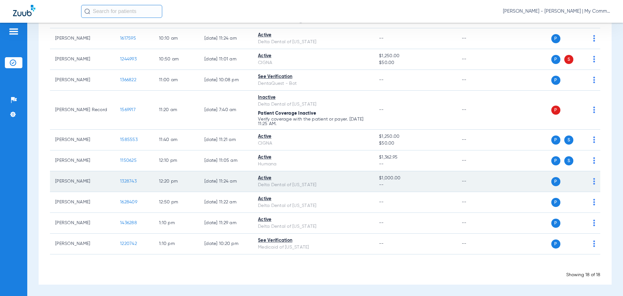
click at [123, 180] on span "1328743" at bounding box center [128, 181] width 17 height 5
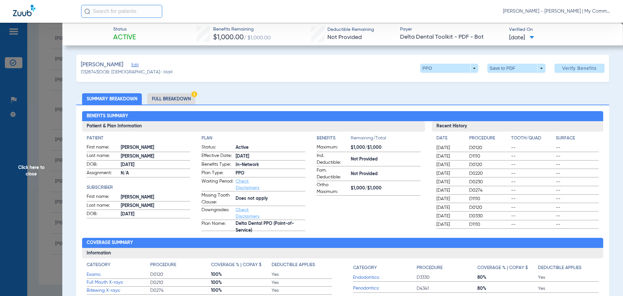
click at [470, 102] on ul "Summary Breakdown Full Breakdown" at bounding box center [342, 98] width 533 height 11
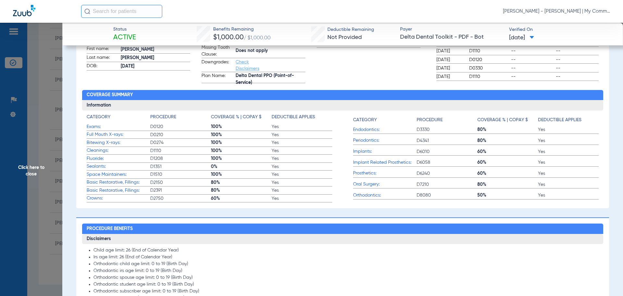
scroll to position [260, 0]
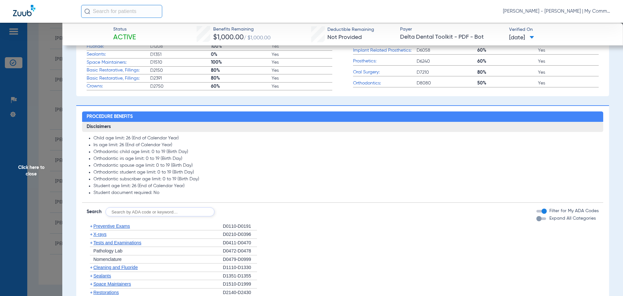
click at [101, 228] on span "Preventive Exams" at bounding box center [111, 225] width 37 height 5
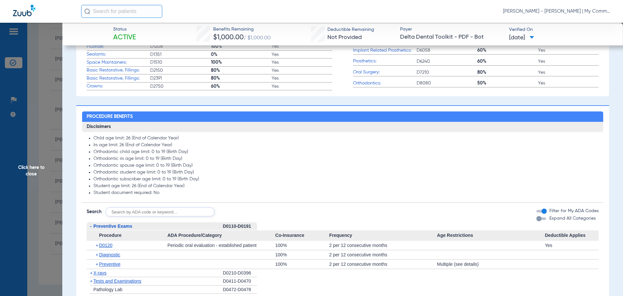
click at [101, 228] on span "Preventive Exams" at bounding box center [112, 225] width 39 height 5
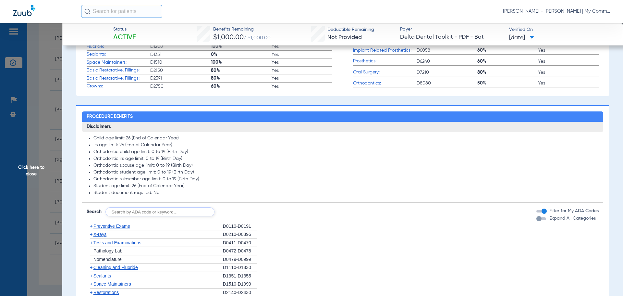
click at [105, 233] on span "X-rays" at bounding box center [99, 233] width 13 height 5
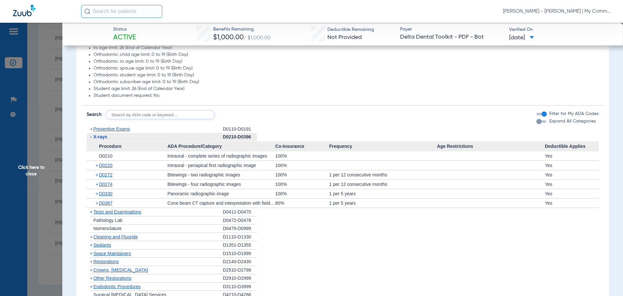
scroll to position [357, 0]
click at [111, 194] on span "D0330" at bounding box center [105, 193] width 13 height 5
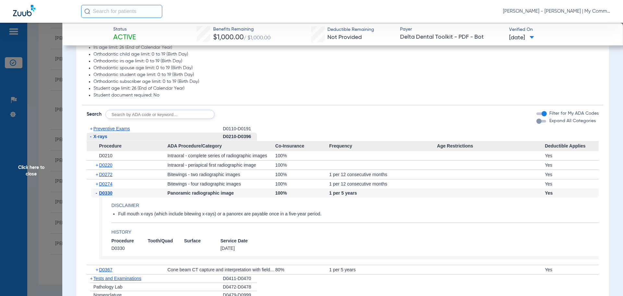
click at [33, 171] on span "Click here to close" at bounding box center [31, 171] width 62 height 296
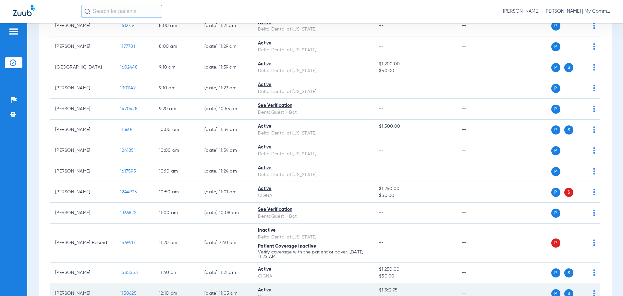
scroll to position [0, 0]
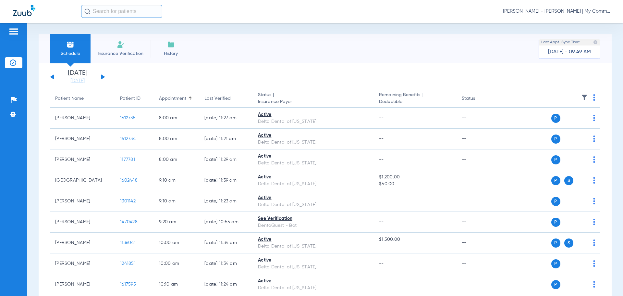
click at [80, 76] on li "Friday 08-22-2025" at bounding box center [77, 77] width 39 height 14
click at [80, 80] on link "[DATE]" at bounding box center [77, 81] width 39 height 6
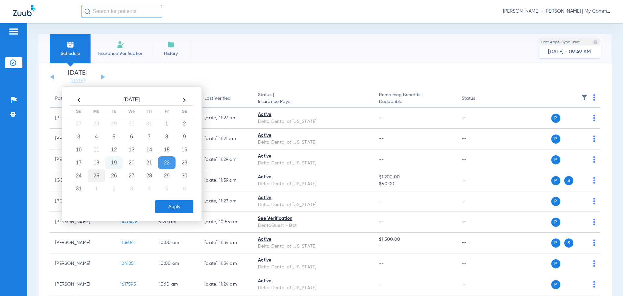
click at [101, 178] on td "25" at bounding box center [97, 175] width 18 height 13
click at [169, 210] on button "Apply" at bounding box center [174, 206] width 38 height 13
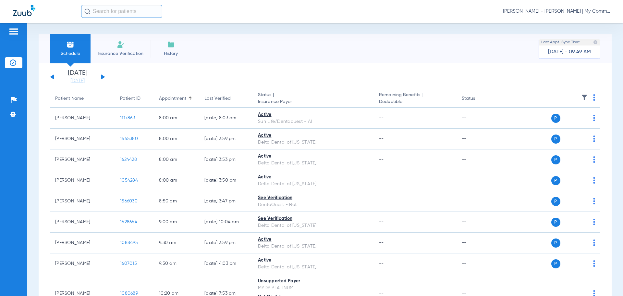
click at [593, 97] on img at bounding box center [594, 97] width 2 height 6
drag, startPoint x: 581, startPoint y: 121, endPoint x: 608, endPoint y: 117, distance: 27.1
click at [581, 121] on span "Verify All" at bounding box center [564, 123] width 41 height 5
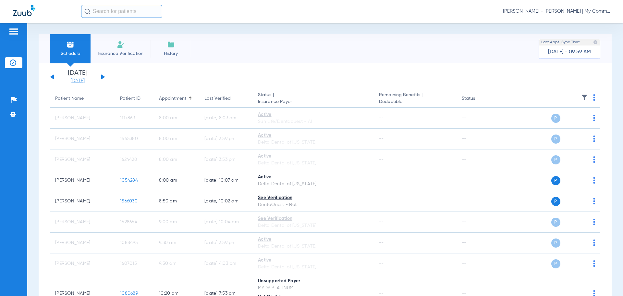
click at [71, 84] on link "[DATE]" at bounding box center [77, 81] width 39 height 6
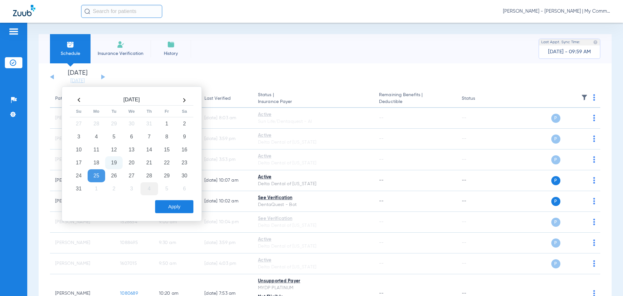
drag, startPoint x: 129, startPoint y: 174, endPoint x: 150, endPoint y: 187, distance: 24.4
click at [129, 175] on td "27" at bounding box center [132, 175] width 18 height 13
drag, startPoint x: 170, startPoint y: 206, endPoint x: 200, endPoint y: 99, distance: 110.9
click at [170, 206] on button "Apply" at bounding box center [174, 206] width 38 height 13
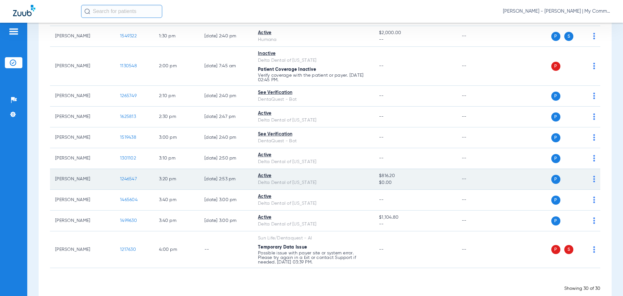
scroll to position [511, 0]
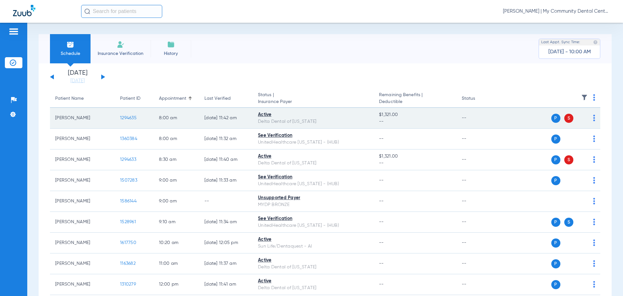
click at [132, 119] on span "1294635" at bounding box center [128, 118] width 17 height 5
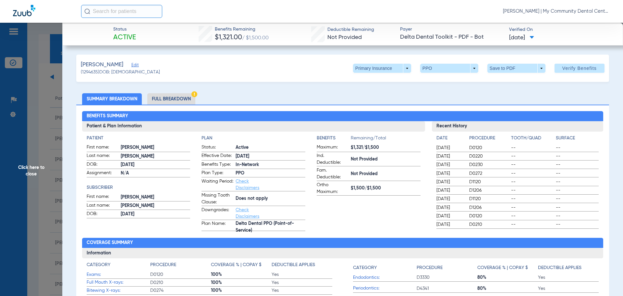
click at [34, 172] on span "Click here to close" at bounding box center [31, 171] width 62 height 296
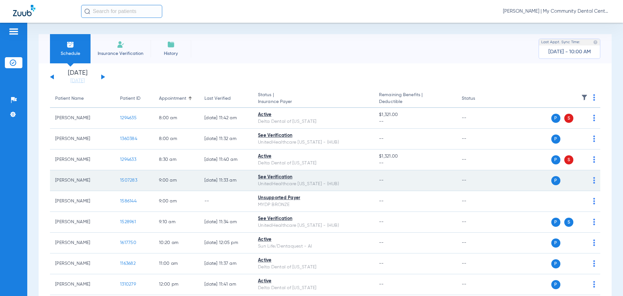
click at [128, 181] on span "1507283" at bounding box center [128, 180] width 17 height 5
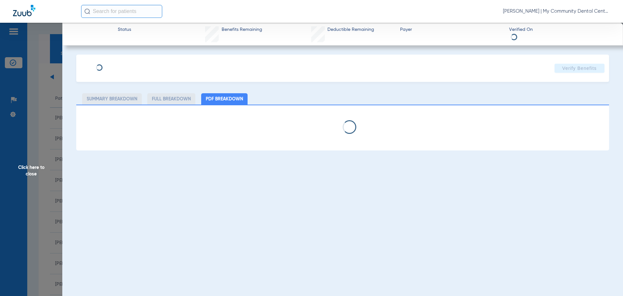
select select "page-width"
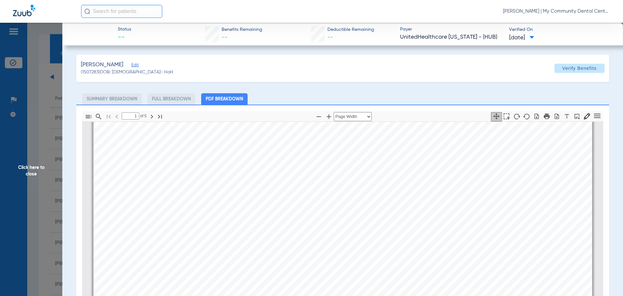
scroll to position [133, 0]
type input "4"
click at [49, 169] on span "Click here to close" at bounding box center [31, 171] width 62 height 296
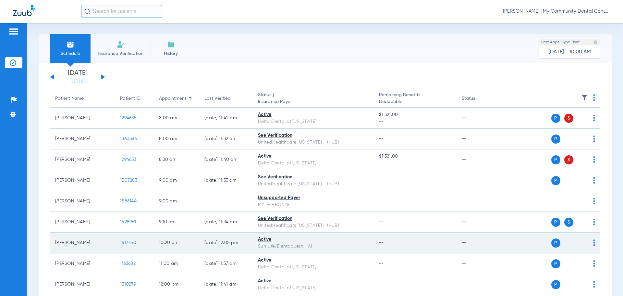
click at [136, 240] on span "1617750" at bounding box center [128, 242] width 16 height 5
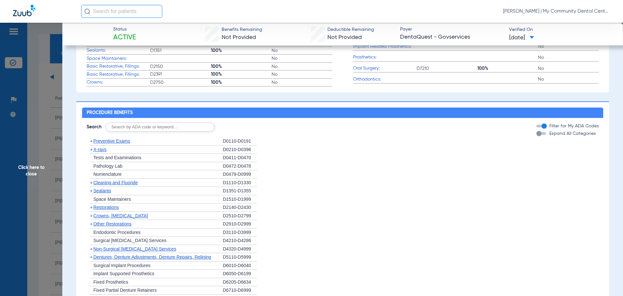
scroll to position [260, 0]
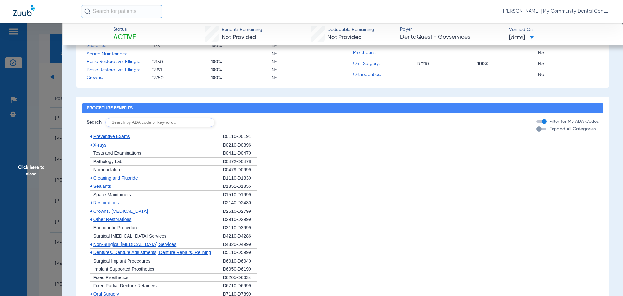
click at [98, 147] on span "X-rays" at bounding box center [99, 144] width 13 height 5
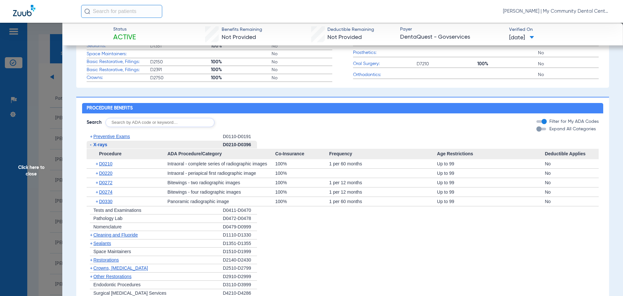
click at [98, 147] on span "X-rays" at bounding box center [100, 144] width 14 height 5
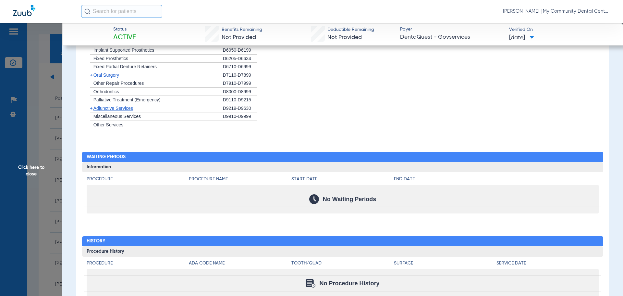
scroll to position [506, 0]
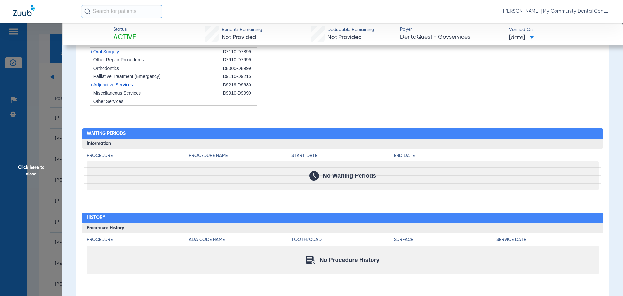
click at [41, 176] on span "Click here to close" at bounding box center [31, 171] width 62 height 296
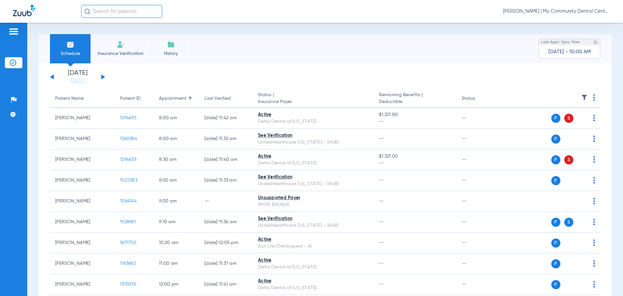
scroll to position [0, 0]
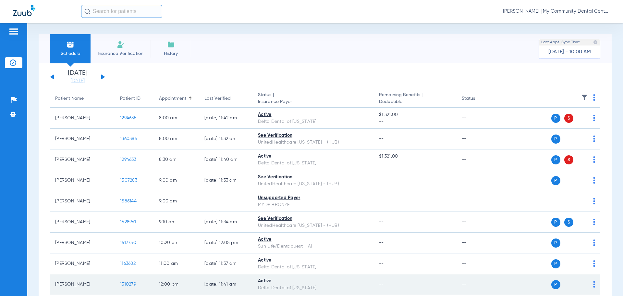
click at [134, 285] on span "1310279" at bounding box center [128, 284] width 16 height 5
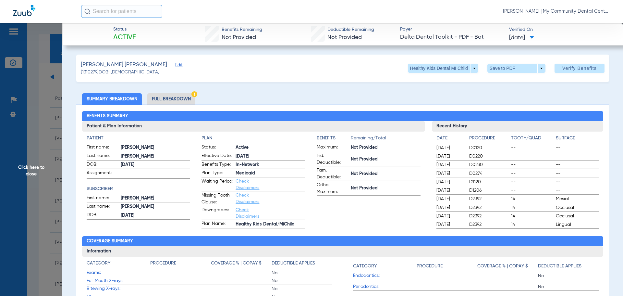
click at [38, 173] on span "Click here to close" at bounding box center [31, 171] width 62 height 296
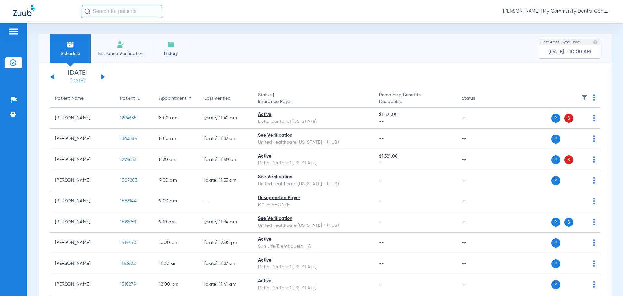
click at [81, 78] on link "[DATE]" at bounding box center [77, 81] width 39 height 6
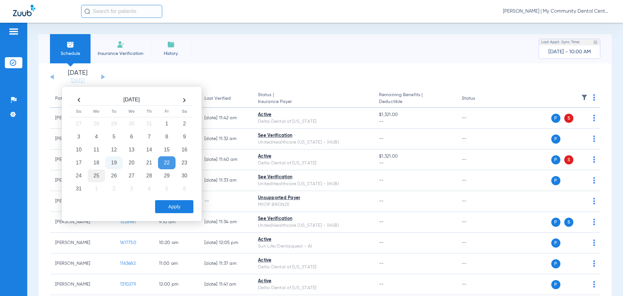
click at [95, 174] on td "25" at bounding box center [97, 175] width 18 height 13
click at [181, 213] on div "Aug 2025 Su Mo Tu We Th Fr Sa 27 28 29 30 31 1 2 3 4 5 6 7 8 9 10 11 12 13 14 1…" at bounding box center [132, 153] width 140 height 135
click at [179, 209] on button "Apply" at bounding box center [174, 206] width 38 height 13
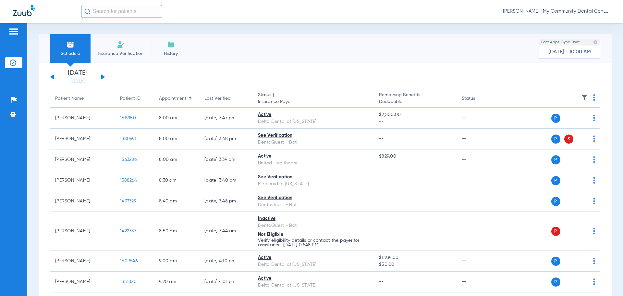
click at [593, 97] on img at bounding box center [594, 97] width 2 height 6
click at [578, 123] on span "Verify All" at bounding box center [564, 123] width 41 height 5
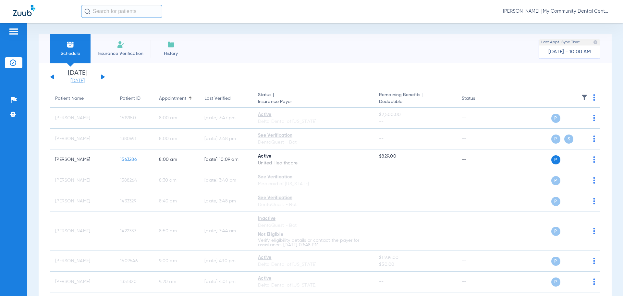
click at [79, 81] on link "[DATE]" at bounding box center [77, 81] width 39 height 6
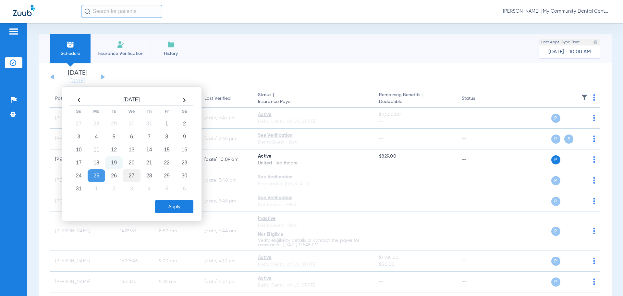
click at [133, 174] on td "27" at bounding box center [132, 175] width 18 height 13
drag, startPoint x: 174, startPoint y: 200, endPoint x: 197, endPoint y: 151, distance: 54.0
click at [174, 200] on button "Apply" at bounding box center [174, 206] width 38 height 13
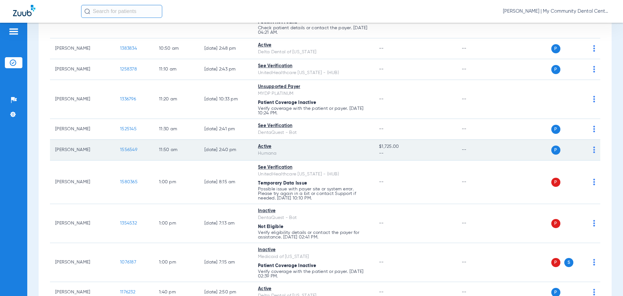
scroll to position [312, 0]
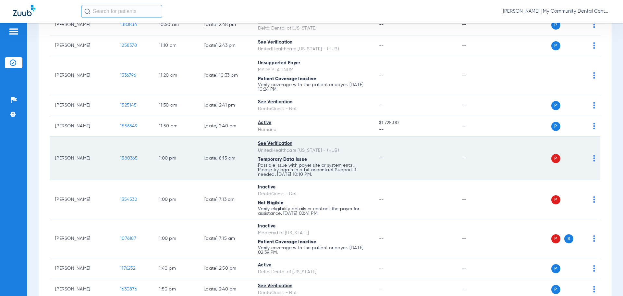
click at [593, 157] on img at bounding box center [594, 158] width 2 height 6
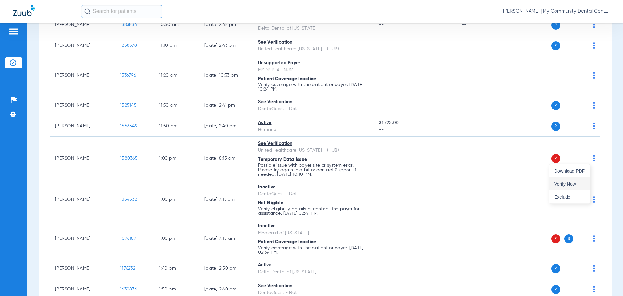
click at [577, 180] on button "Verify Now" at bounding box center [569, 183] width 41 height 13
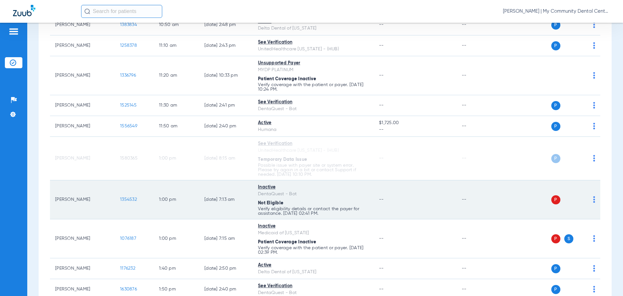
click at [593, 197] on img at bounding box center [594, 199] width 2 height 6
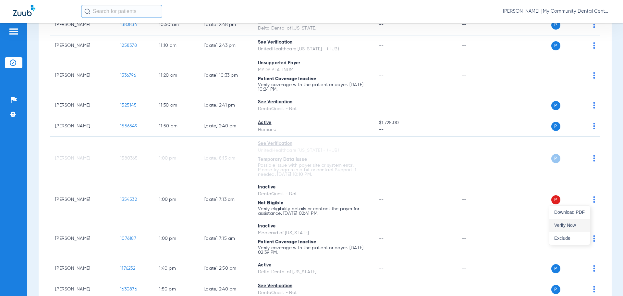
click at [574, 223] on span "Verify Now" at bounding box center [569, 225] width 31 height 5
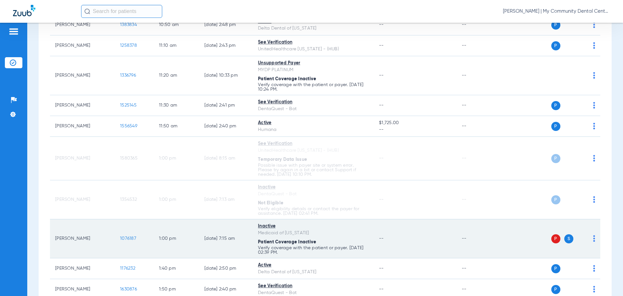
click at [593, 236] on img at bounding box center [594, 238] width 2 height 6
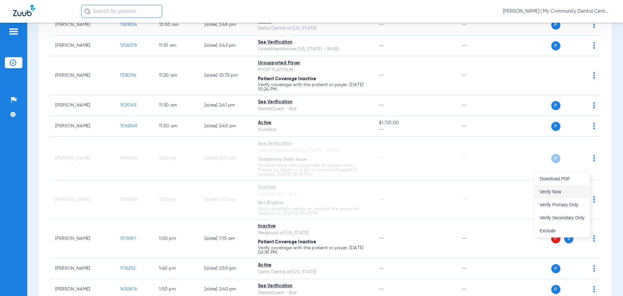
click at [569, 195] on button "Verify Now" at bounding box center [562, 191] width 55 height 13
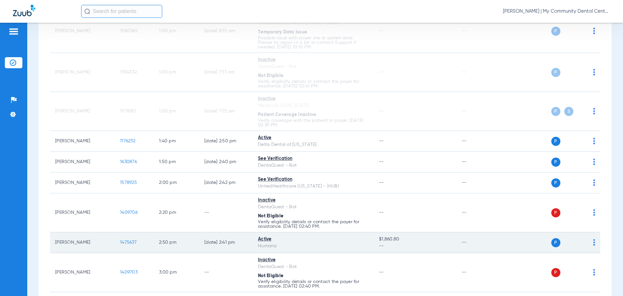
scroll to position [442, 0]
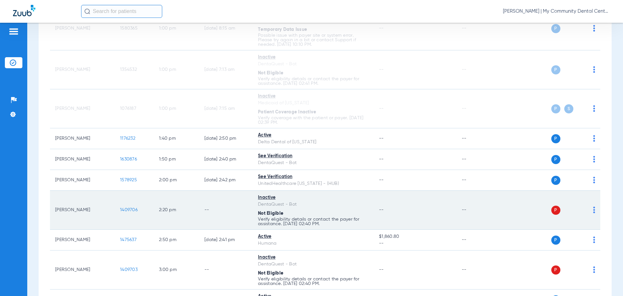
click at [593, 212] on img at bounding box center [594, 209] width 2 height 6
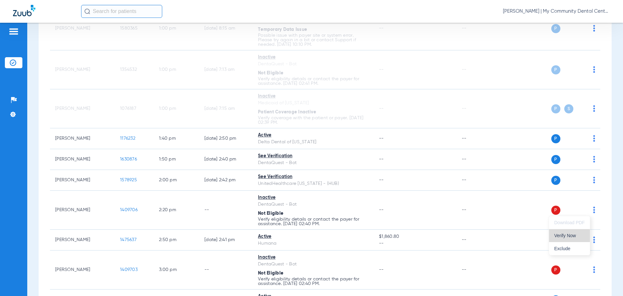
click at [576, 237] on span "Verify Now" at bounding box center [569, 235] width 31 height 5
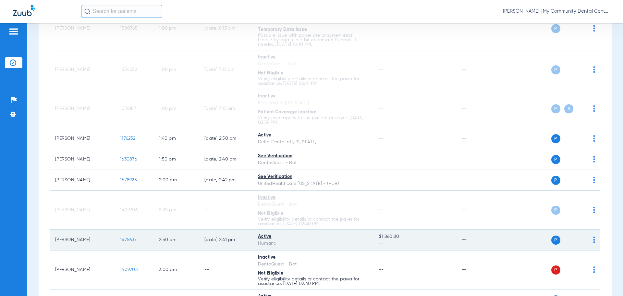
scroll to position [474, 0]
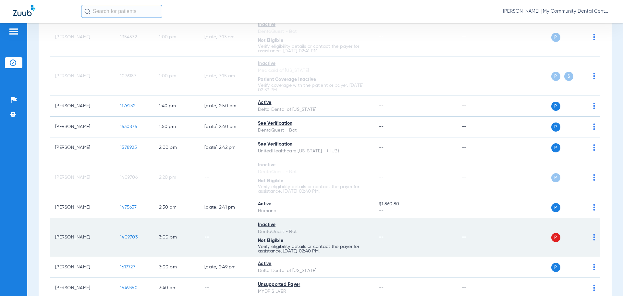
click at [593, 239] on img at bounding box center [594, 237] width 2 height 6
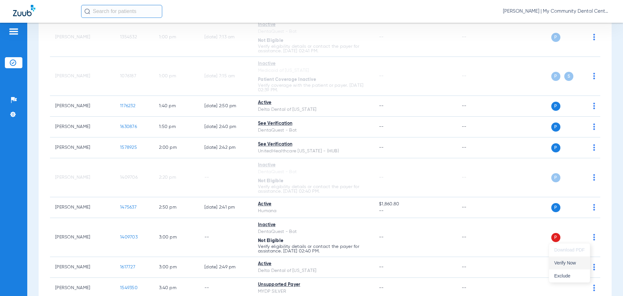
click at [571, 261] on span "Verify Now" at bounding box center [569, 262] width 31 height 5
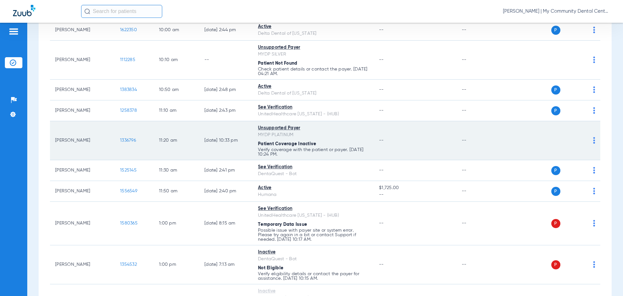
scroll to position [215, 0]
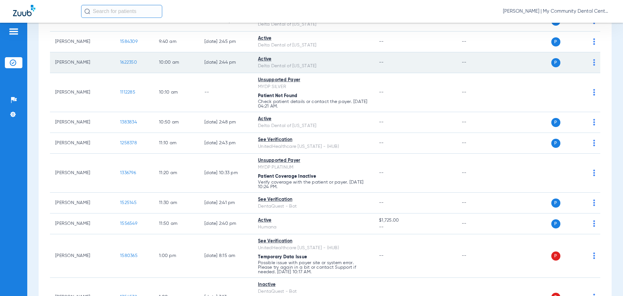
click at [130, 63] on span "1622350" at bounding box center [128, 62] width 17 height 5
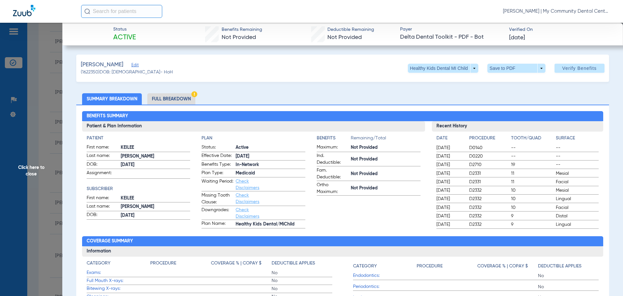
click at [276, 78] on div "Firestine, Keilee Edit (1622350) DOB: 02/08/2007 - HoH Healthy Kids Dental MI C…" at bounding box center [342, 68] width 533 height 27
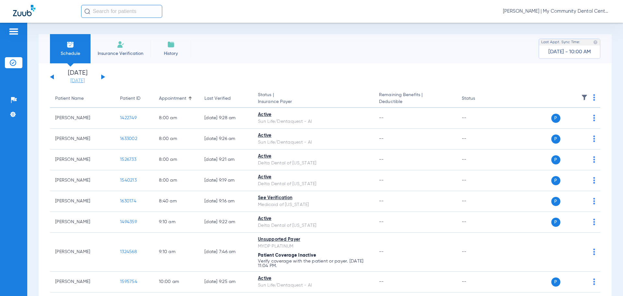
click at [70, 79] on link "[DATE]" at bounding box center [77, 81] width 39 height 6
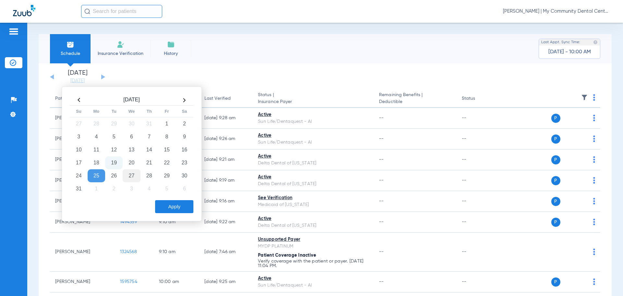
click at [133, 178] on td "27" at bounding box center [132, 175] width 18 height 13
click at [163, 200] on button "Apply" at bounding box center [174, 206] width 38 height 13
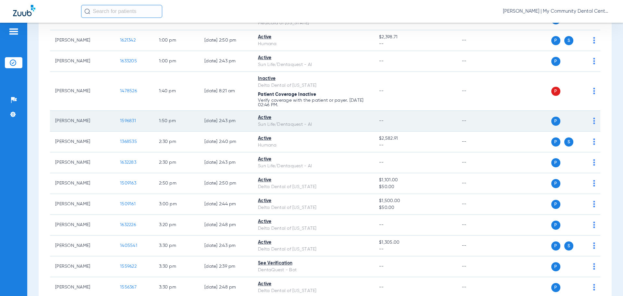
scroll to position [656, 0]
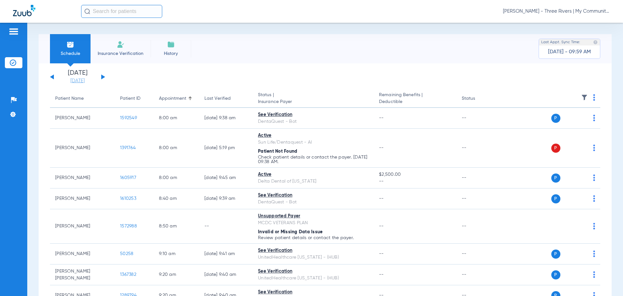
click at [80, 78] on link "[DATE]" at bounding box center [77, 81] width 39 height 6
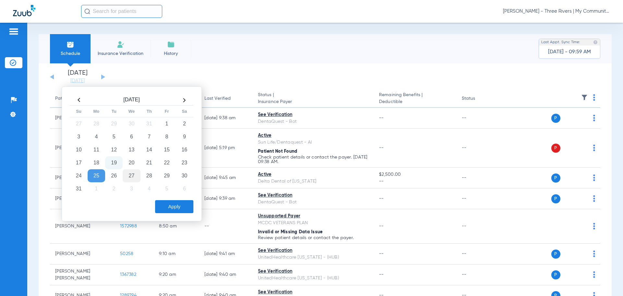
click at [132, 174] on td "27" at bounding box center [132, 175] width 18 height 13
click at [173, 202] on button "Apply" at bounding box center [174, 206] width 38 height 13
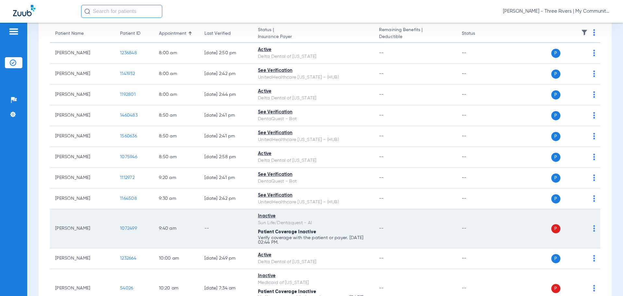
scroll to position [97, 0]
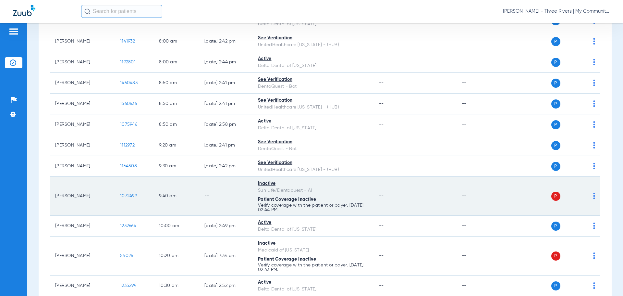
click at [593, 199] on span at bounding box center [594, 197] width 2 height 5
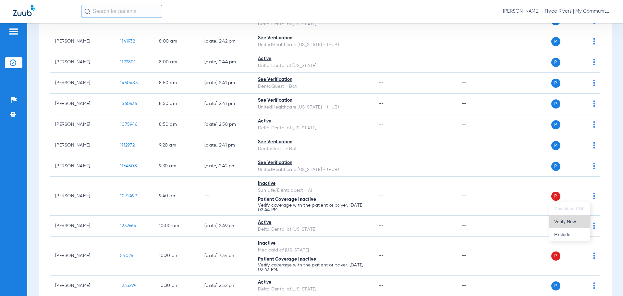
click at [574, 219] on span "Verify Now" at bounding box center [569, 221] width 31 height 5
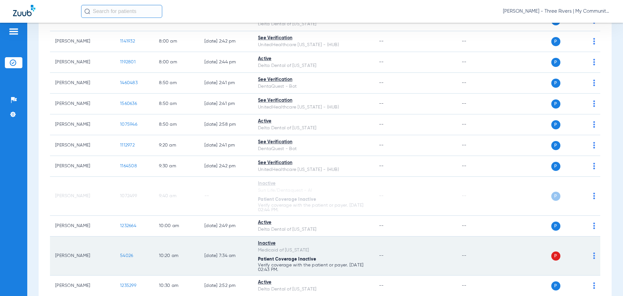
click at [593, 255] on img at bounding box center [594, 255] width 2 height 6
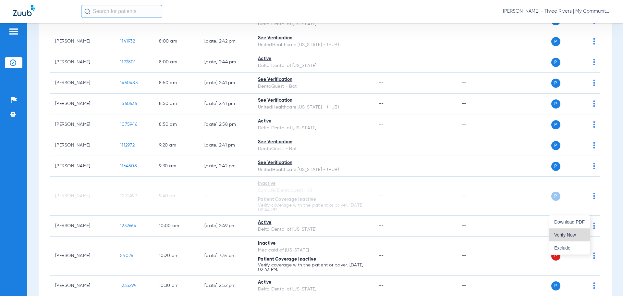
click at [567, 235] on span "Verify Now" at bounding box center [569, 234] width 31 height 5
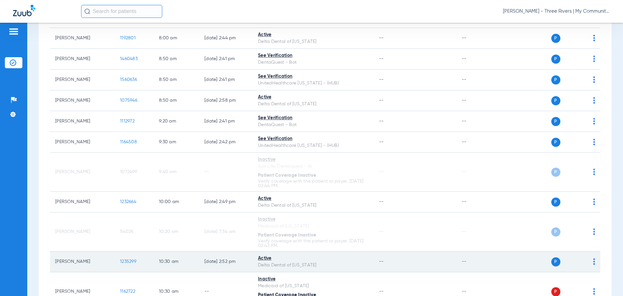
scroll to position [162, 0]
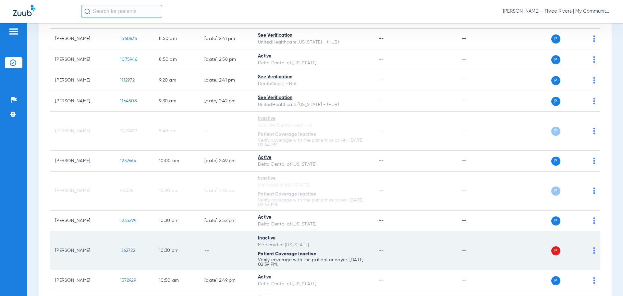
click at [593, 249] on img at bounding box center [594, 250] width 2 height 6
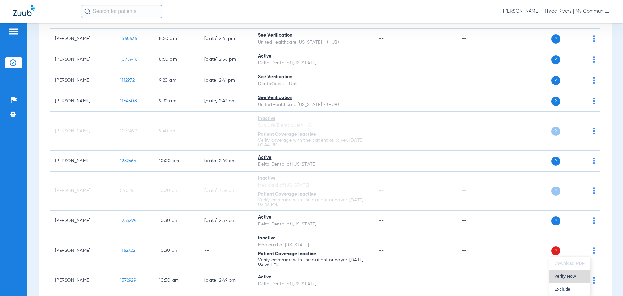
click at [572, 274] on span "Verify Now" at bounding box center [569, 276] width 31 height 5
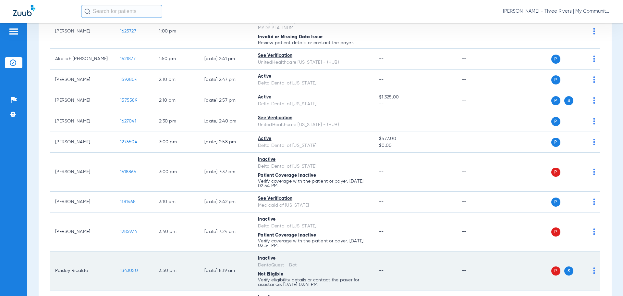
scroll to position [617, 0]
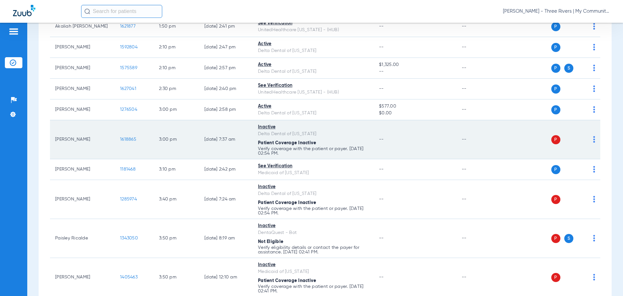
click at [588, 141] on div "P S" at bounding box center [547, 139] width 95 height 9
click at [593, 141] on img at bounding box center [594, 139] width 2 height 6
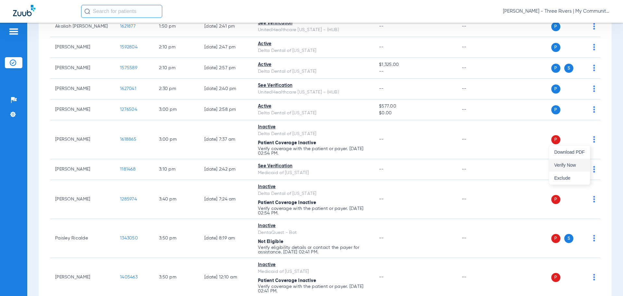
click at [582, 167] on button "Verify Now" at bounding box center [569, 164] width 41 height 13
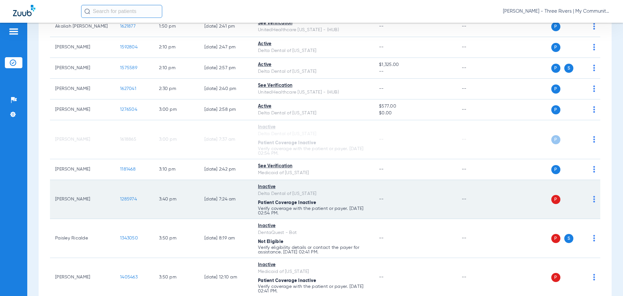
click at [593, 199] on img at bounding box center [594, 199] width 2 height 6
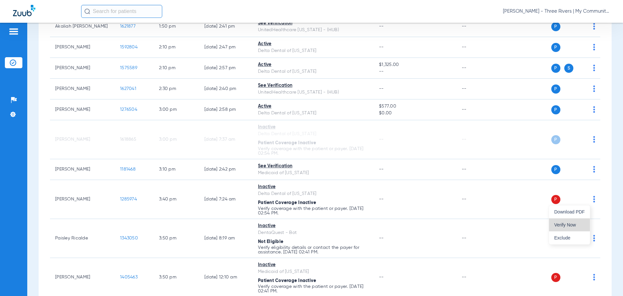
click at [584, 218] on button "Verify Now" at bounding box center [569, 224] width 41 height 13
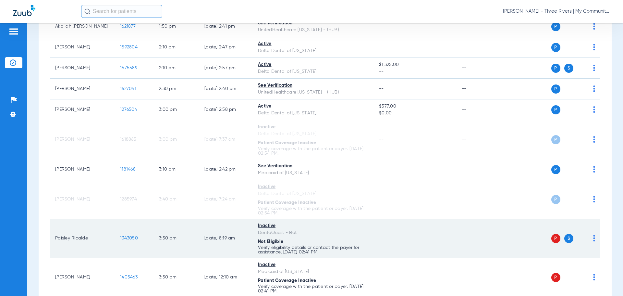
click at [593, 239] on img at bounding box center [594, 238] width 2 height 6
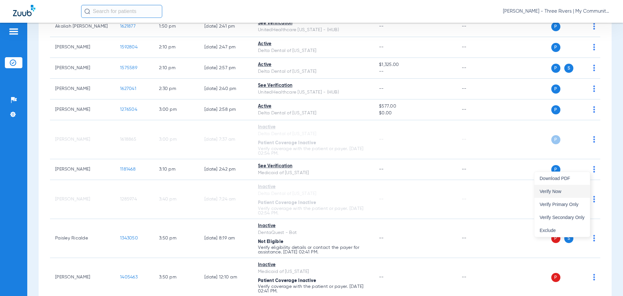
click at [561, 192] on span "Verify Now" at bounding box center [562, 191] width 45 height 5
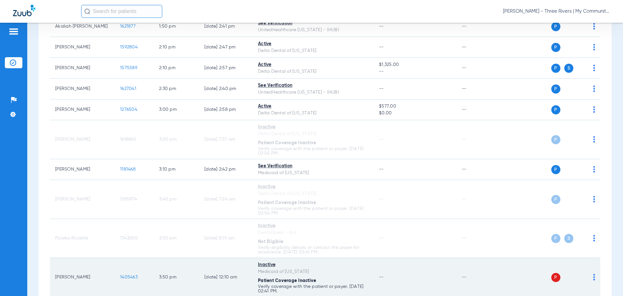
click at [593, 277] on img at bounding box center [594, 277] width 2 height 6
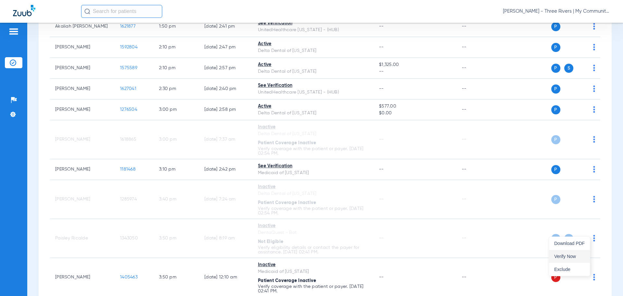
click at [565, 251] on button "Verify Now" at bounding box center [569, 256] width 41 height 13
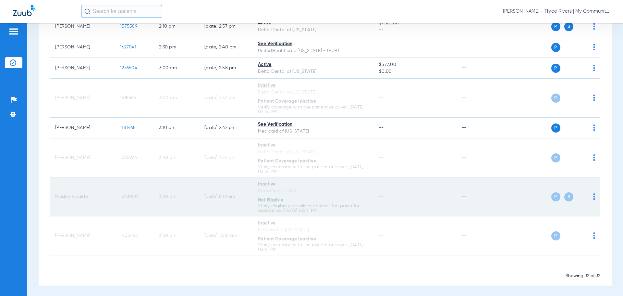
scroll to position [659, 0]
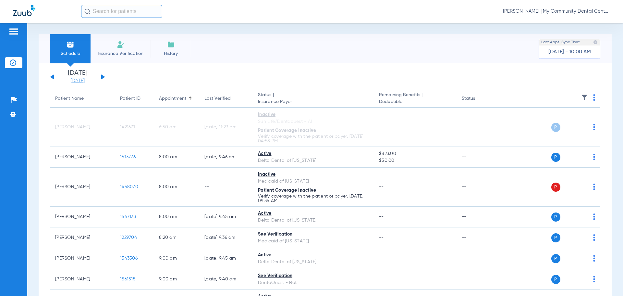
click at [76, 82] on link "[DATE]" at bounding box center [77, 81] width 39 height 6
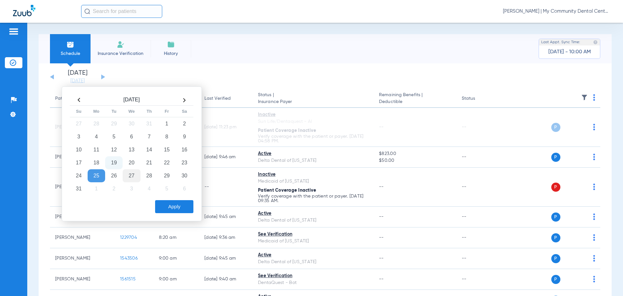
click at [134, 172] on td "27" at bounding box center [132, 175] width 18 height 13
click at [163, 202] on button "Apply" at bounding box center [174, 206] width 38 height 13
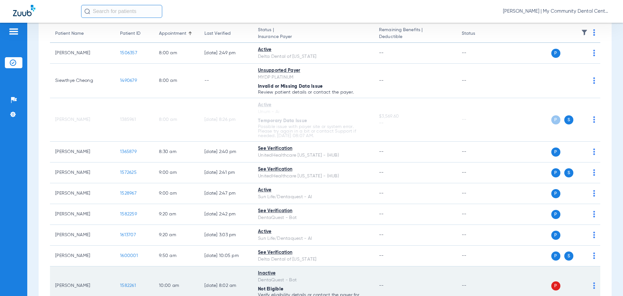
scroll to position [97, 0]
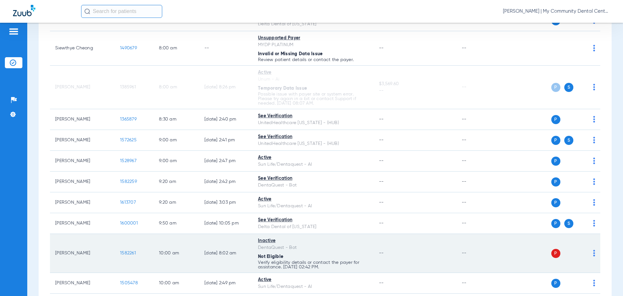
click at [593, 253] on img at bounding box center [594, 253] width 2 height 6
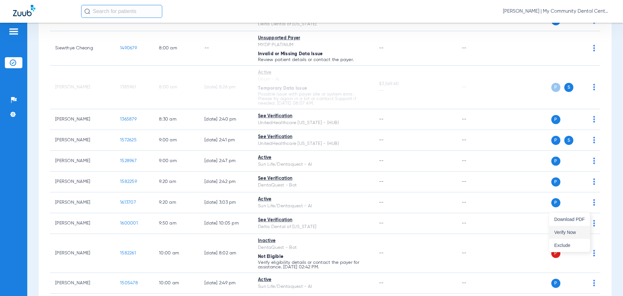
click at [570, 233] on span "Verify Now" at bounding box center [569, 232] width 31 height 5
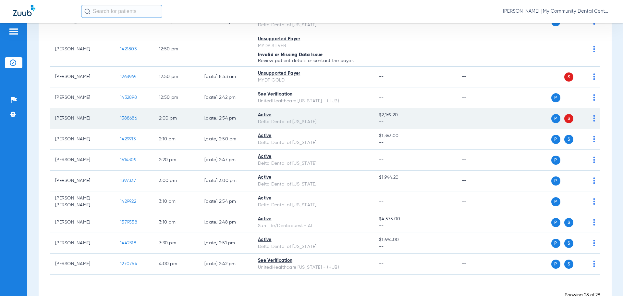
scroll to position [487, 0]
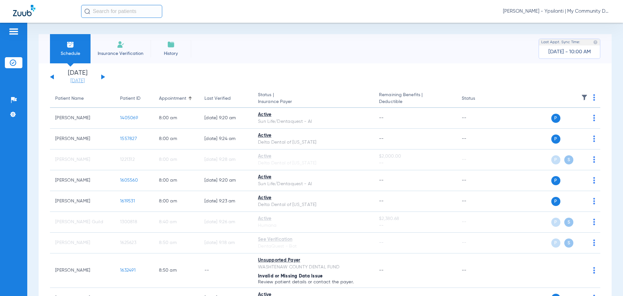
drag, startPoint x: 0, startPoint y: 0, endPoint x: 90, endPoint y: 79, distance: 119.6
click at [90, 79] on link "[DATE]" at bounding box center [77, 81] width 39 height 6
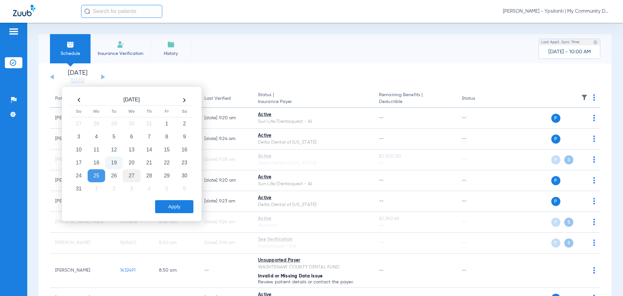
click at [129, 176] on td "27" at bounding box center [132, 175] width 18 height 13
click at [171, 203] on button "Apply" at bounding box center [174, 206] width 38 height 13
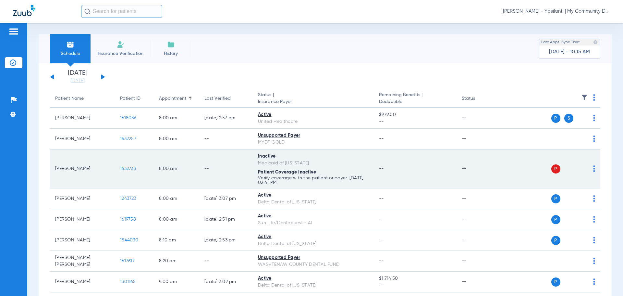
click at [593, 170] on img at bounding box center [594, 168] width 2 height 6
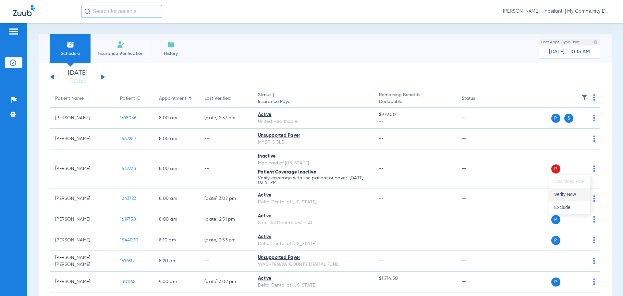
click at [580, 191] on button "Verify Now" at bounding box center [569, 194] width 41 height 13
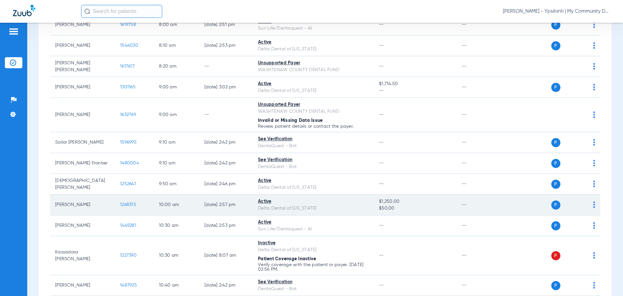
scroll to position [195, 0]
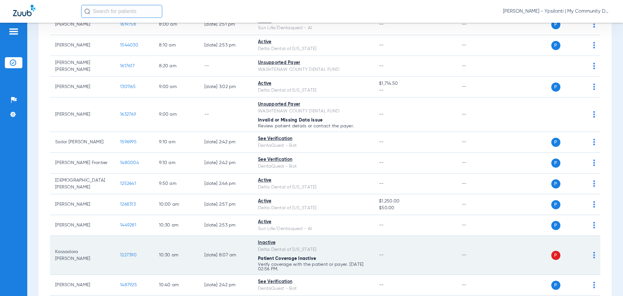
drag, startPoint x: 589, startPoint y: 255, endPoint x: 583, endPoint y: 254, distance: 5.6
click at [593, 255] on img at bounding box center [594, 255] width 2 height 6
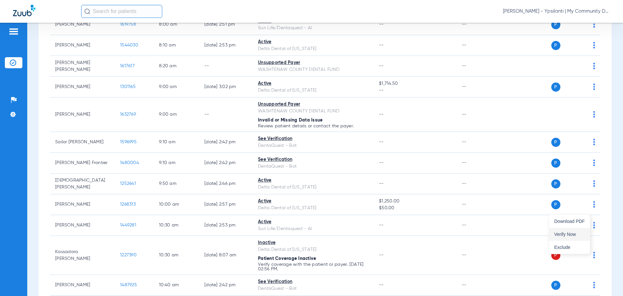
click at [568, 235] on span "Verify Now" at bounding box center [569, 234] width 31 height 5
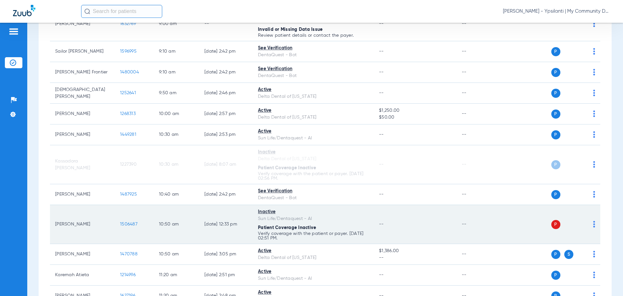
scroll to position [292, 0]
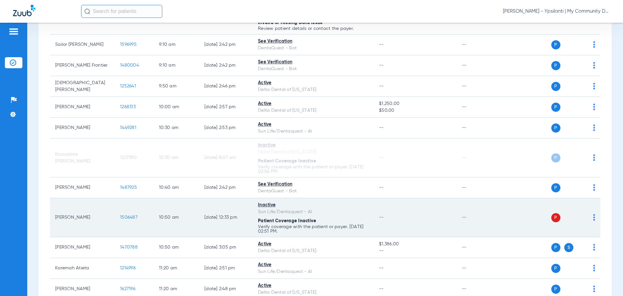
click at [593, 217] on img at bounding box center [594, 217] width 2 height 6
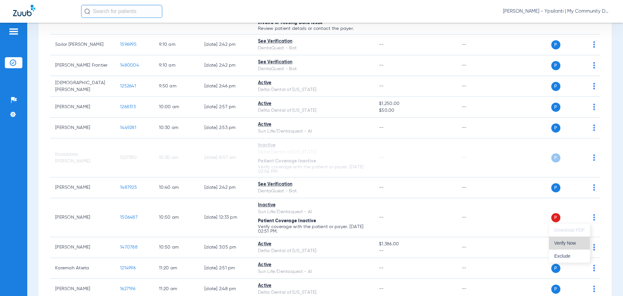
click at [579, 241] on span "Verify Now" at bounding box center [569, 242] width 31 height 5
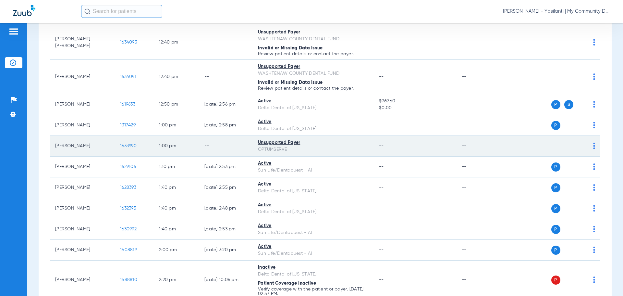
scroll to position [682, 0]
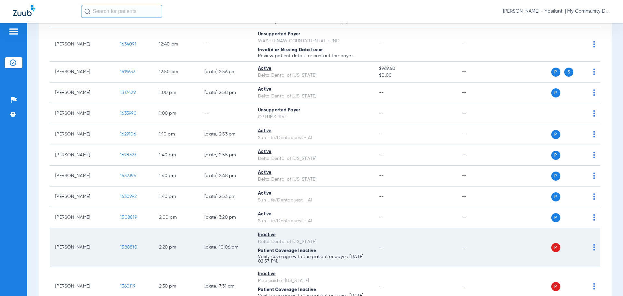
click at [593, 247] on img at bounding box center [594, 247] width 2 height 6
drag, startPoint x: 577, startPoint y: 269, endPoint x: 581, endPoint y: 249, distance: 20.6
click at [577, 269] on button "Verify Now" at bounding box center [569, 272] width 41 height 13
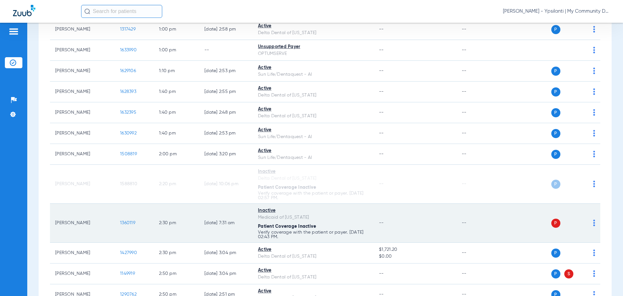
scroll to position [746, 0]
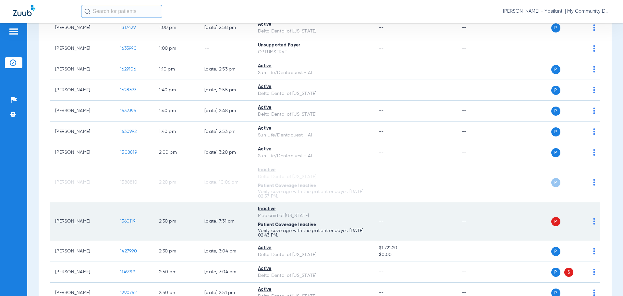
click at [593, 219] on img at bounding box center [594, 221] width 2 height 6
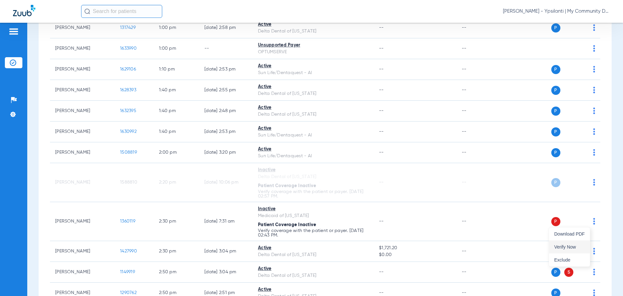
click at [575, 248] on span "Verify Now" at bounding box center [569, 246] width 31 height 5
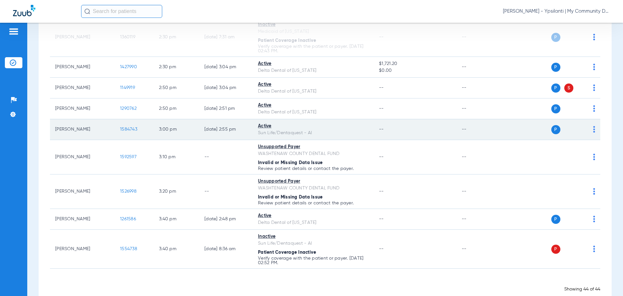
scroll to position [941, 0]
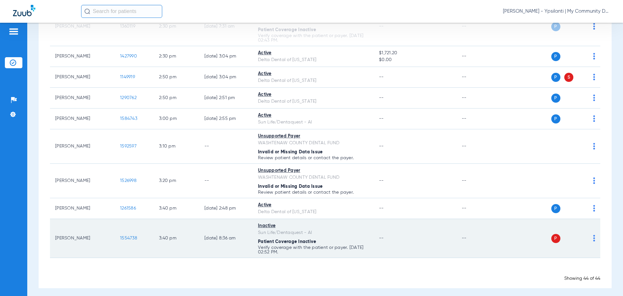
click at [593, 240] on img at bounding box center [594, 238] width 2 height 6
drag, startPoint x: 562, startPoint y: 263, endPoint x: 563, endPoint y: 254, distance: 8.2
click at [562, 263] on span "Verify Now" at bounding box center [569, 263] width 31 height 5
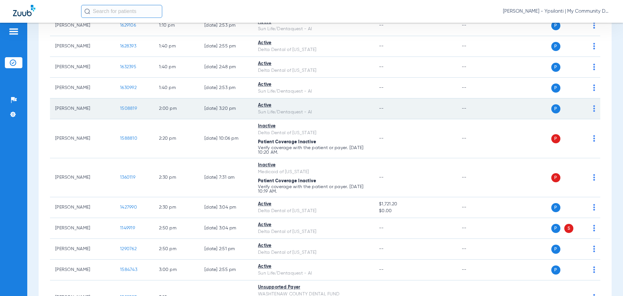
scroll to position [779, 0]
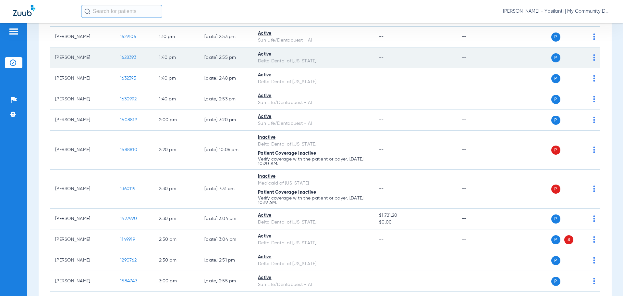
click at [133, 59] on span "1628393" at bounding box center [128, 57] width 16 height 5
